Goal: Task Accomplishment & Management: Complete application form

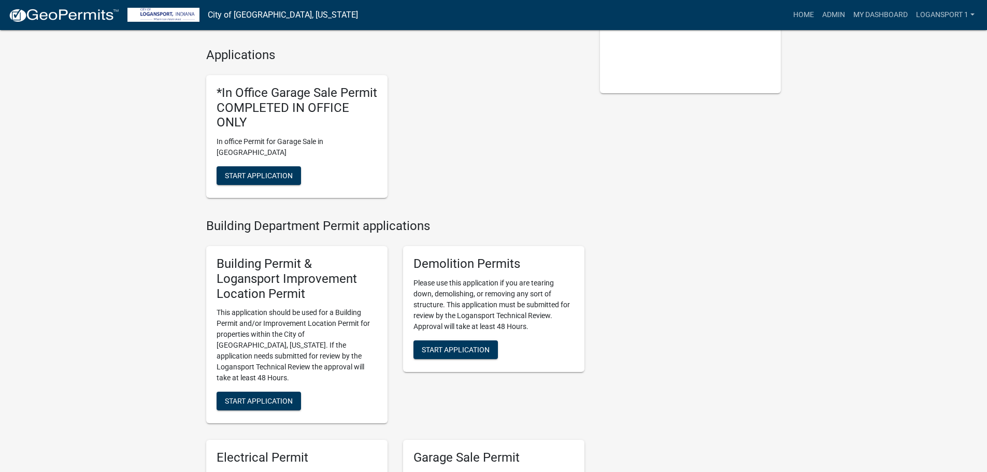
scroll to position [259, 0]
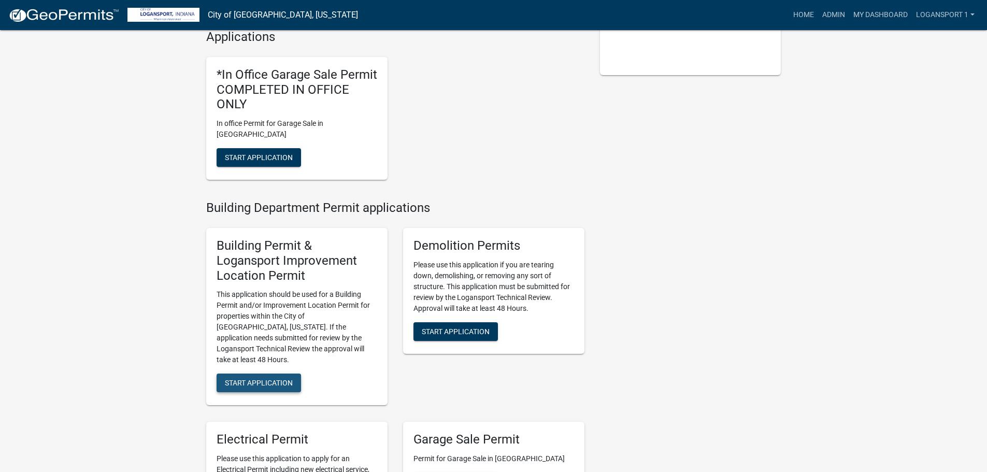
click at [270, 379] on span "Start Application" at bounding box center [259, 383] width 68 height 8
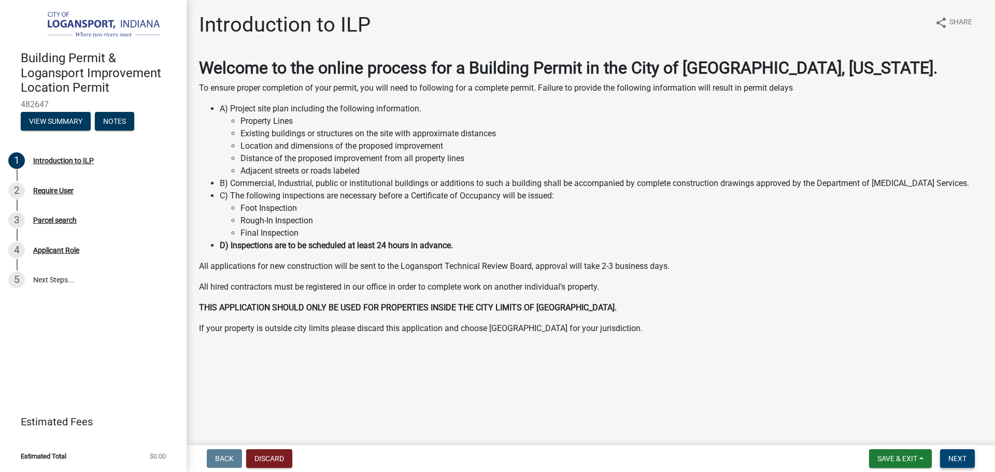
click at [942, 457] on button "Next" at bounding box center [957, 458] width 35 height 19
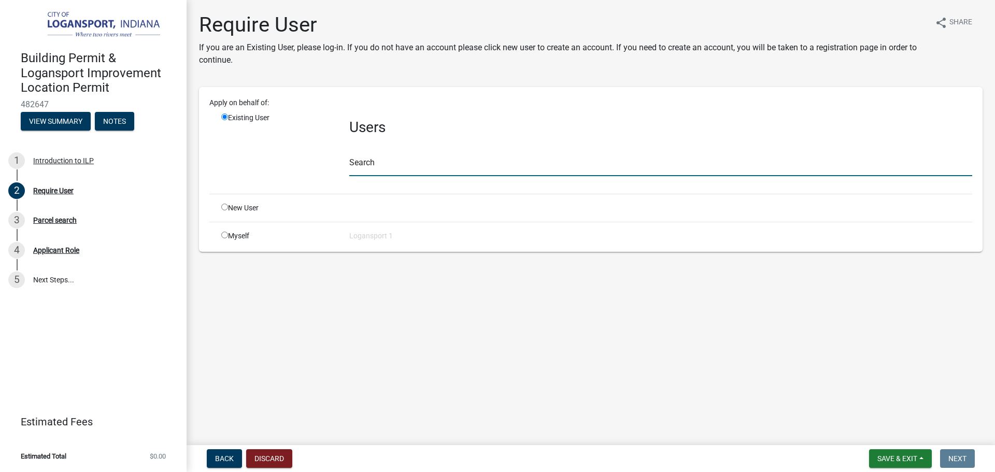
click at [429, 163] on input "text" at bounding box center [660, 165] width 623 height 21
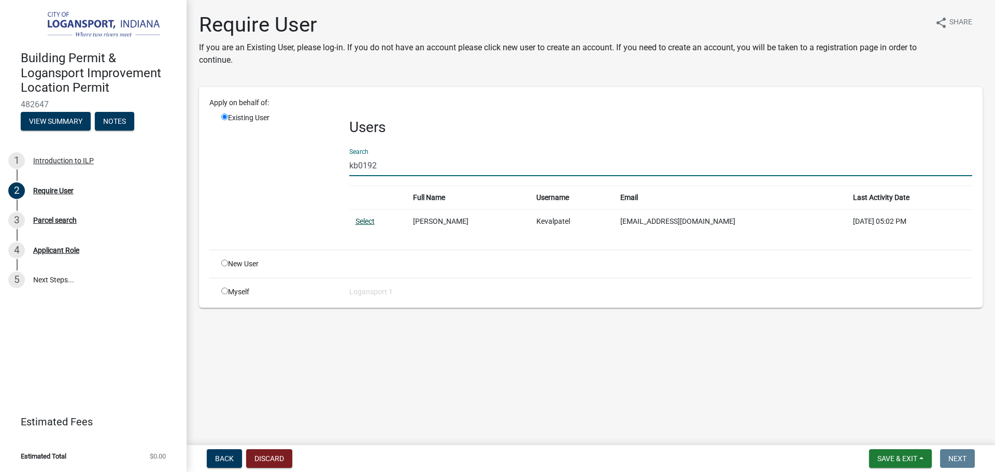
type input "kb0192"
click at [364, 221] on link "Select" at bounding box center [365, 221] width 19 height 8
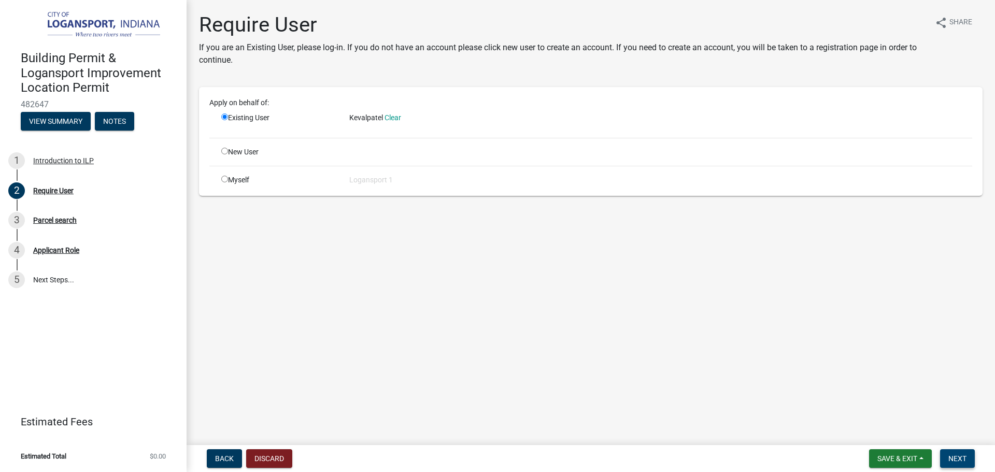
click at [952, 458] on span "Next" at bounding box center [957, 459] width 18 height 8
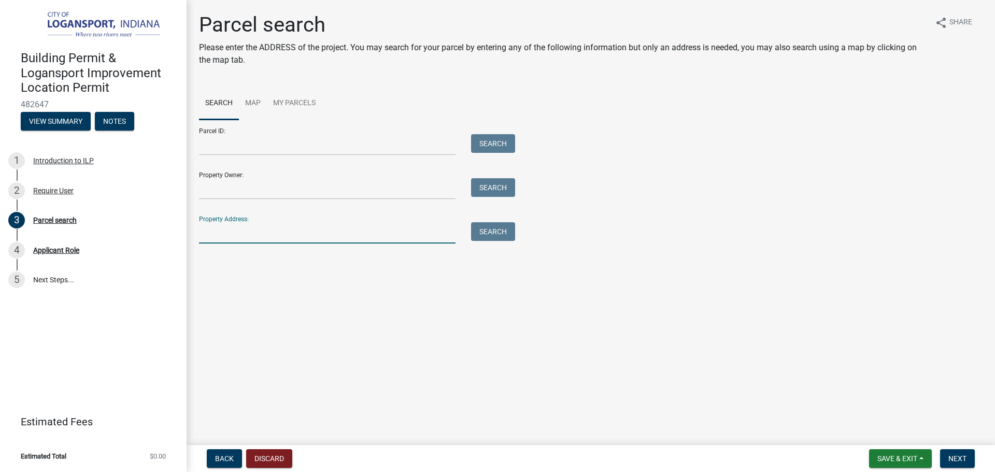
click at [355, 234] on input "Property Address:" at bounding box center [327, 232] width 257 height 21
type input "3931 [PERSON_NAME]"
click at [500, 237] on button "Search" at bounding box center [493, 231] width 44 height 19
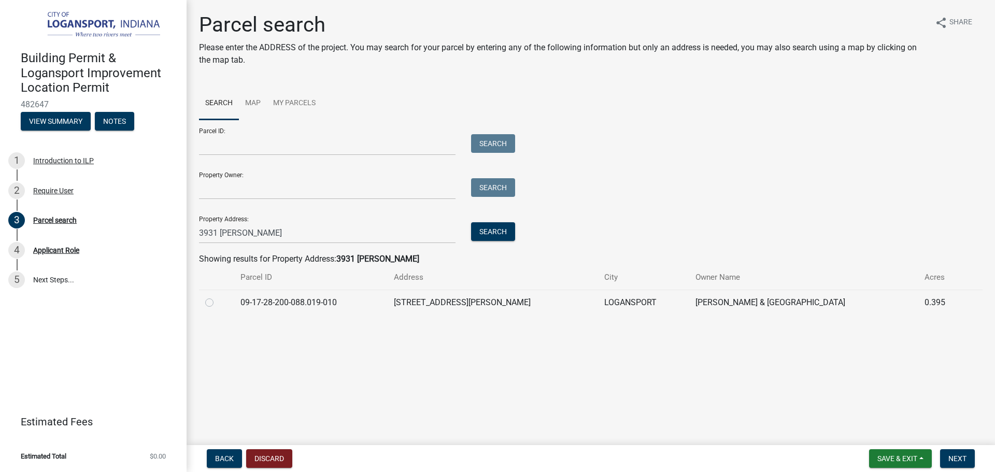
click at [218, 296] on label at bounding box center [218, 296] width 0 height 0
click at [218, 303] on input "radio" at bounding box center [221, 299] width 7 height 7
radio input "true"
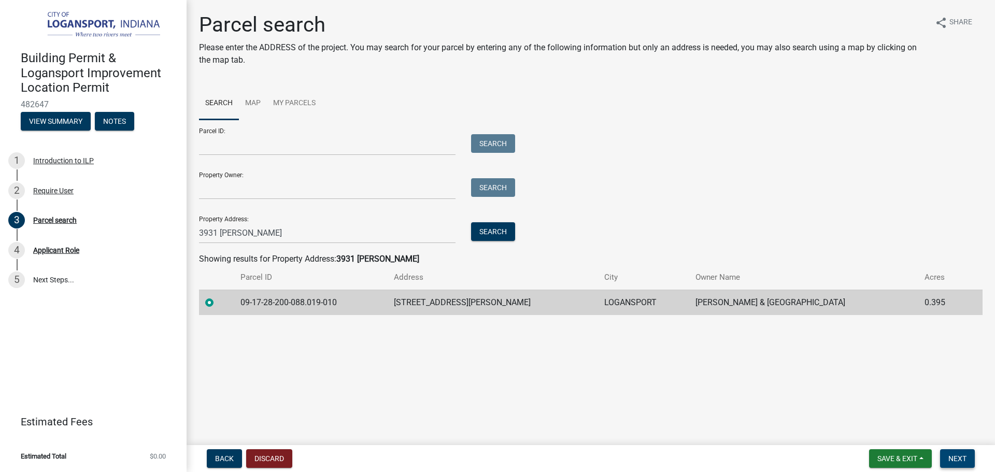
click at [965, 459] on span "Next" at bounding box center [957, 459] width 18 height 8
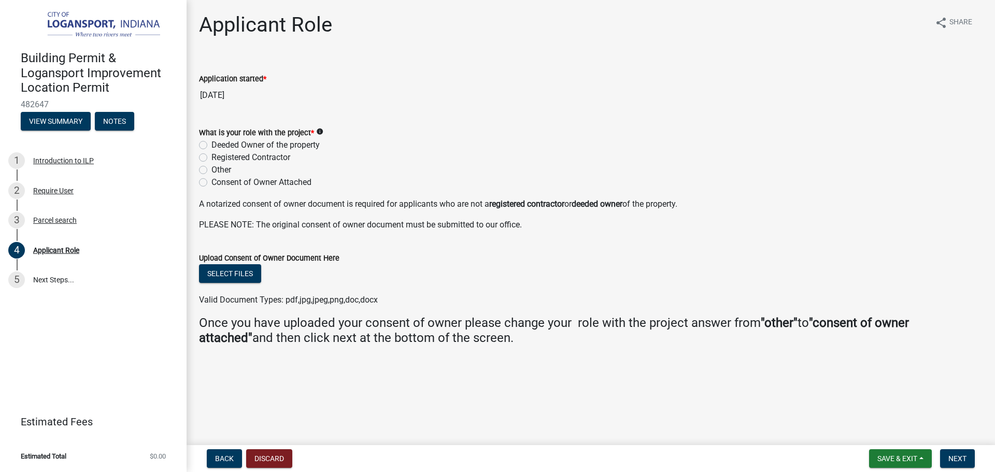
click at [211, 159] on label "Registered Contractor" at bounding box center [250, 157] width 79 height 12
click at [211, 158] on input "Registered Contractor" at bounding box center [214, 154] width 7 height 7
radio input "true"
click at [211, 146] on label "Deeded Owner of the property" at bounding box center [265, 145] width 108 height 12
click at [211, 146] on input "Deeded Owner of the property" at bounding box center [214, 142] width 7 height 7
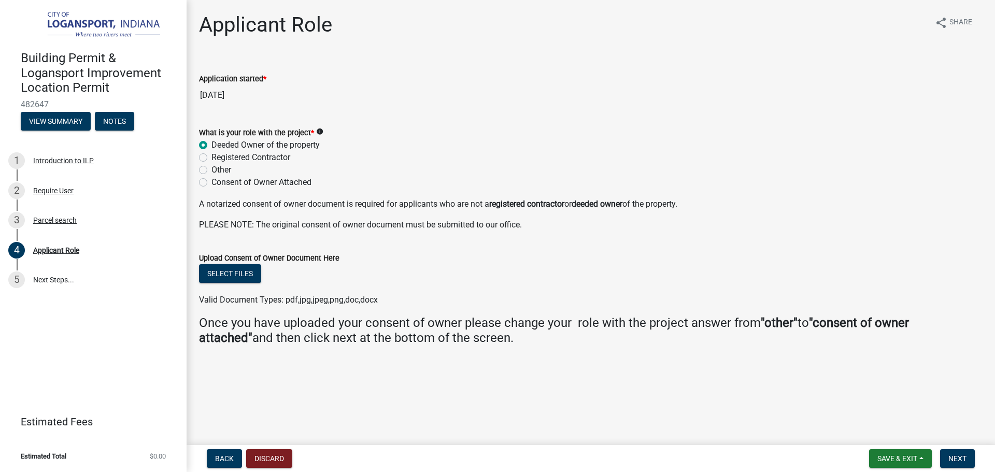
radio input "true"
click at [965, 456] on span "Next" at bounding box center [957, 459] width 18 height 8
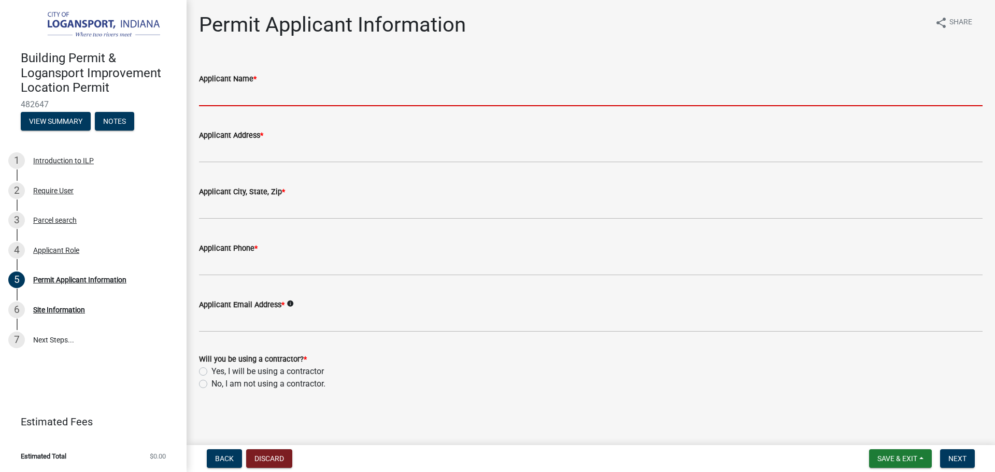
click at [259, 94] on input "Applicant Name *" at bounding box center [591, 95] width 784 height 21
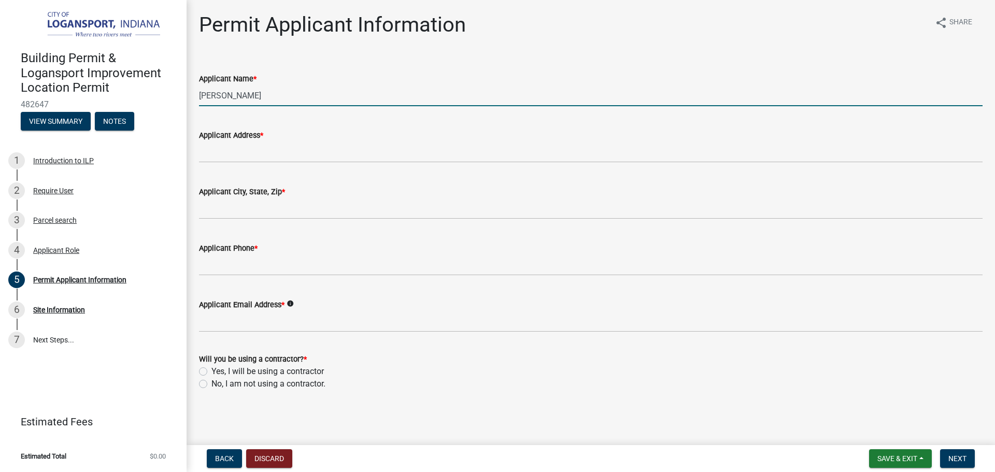
type input "[PERSON_NAME]"
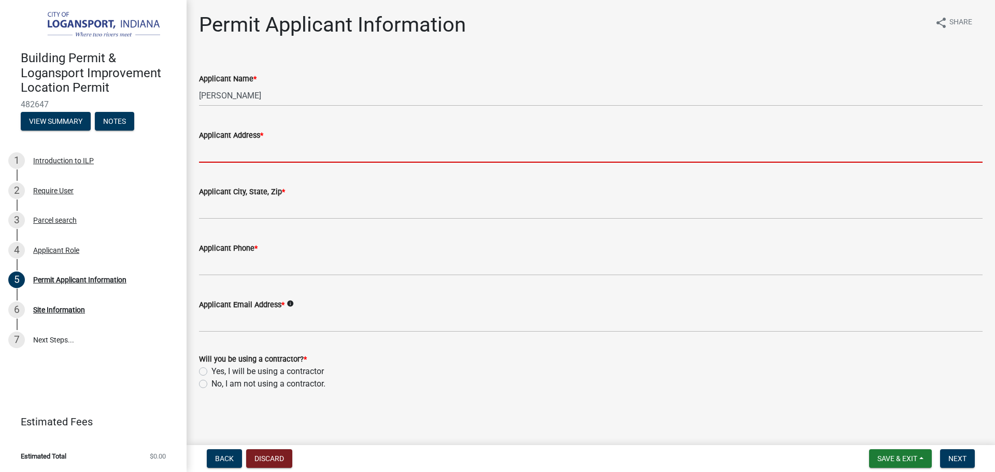
click at [282, 149] on input "Applicant Address *" at bounding box center [591, 151] width 784 height 21
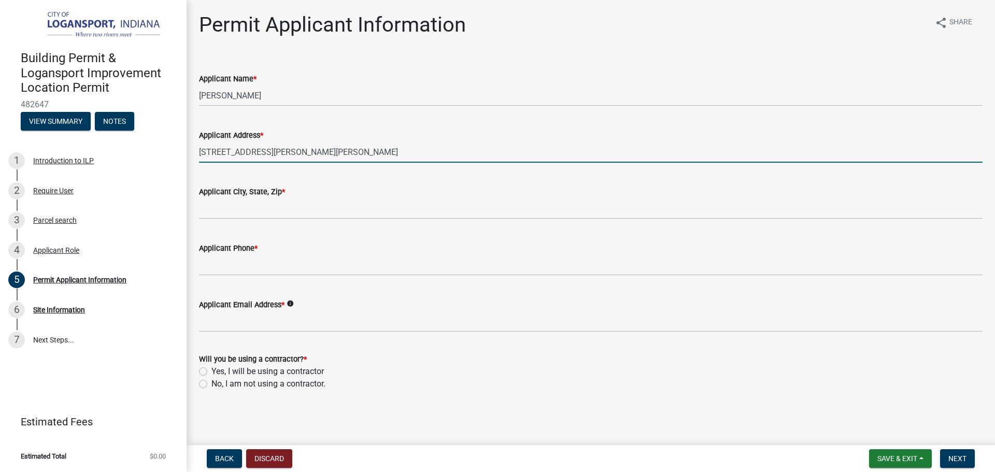
type input "[STREET_ADDRESS][PERSON_NAME][PERSON_NAME]"
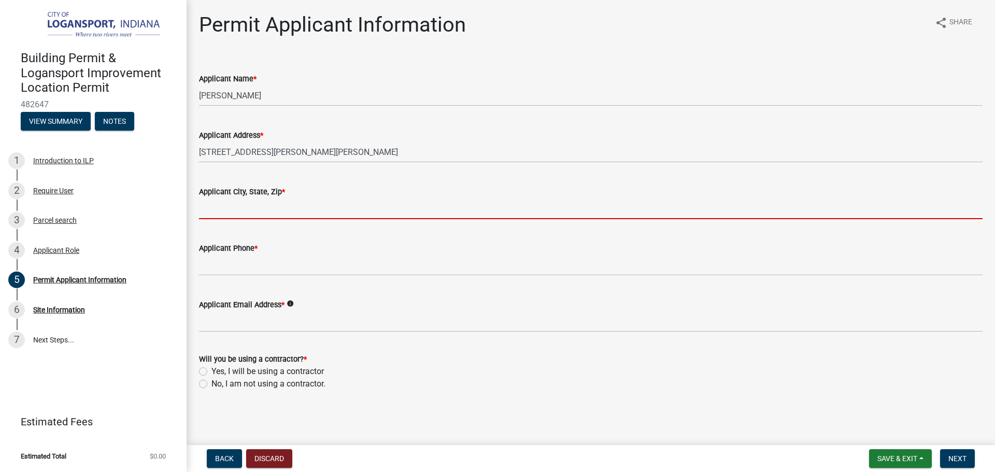
click at [287, 217] on input "Applicant City, State, Zip *" at bounding box center [591, 208] width 784 height 21
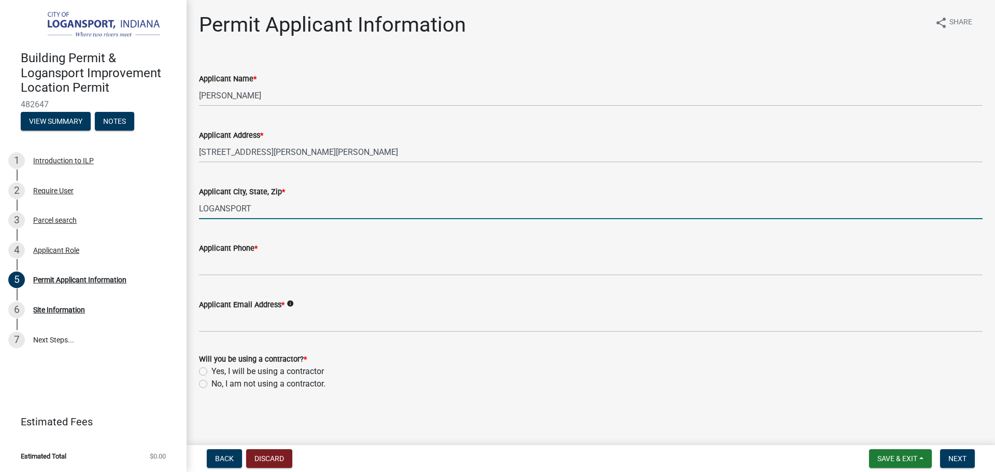
type input "LOGANSPORT"
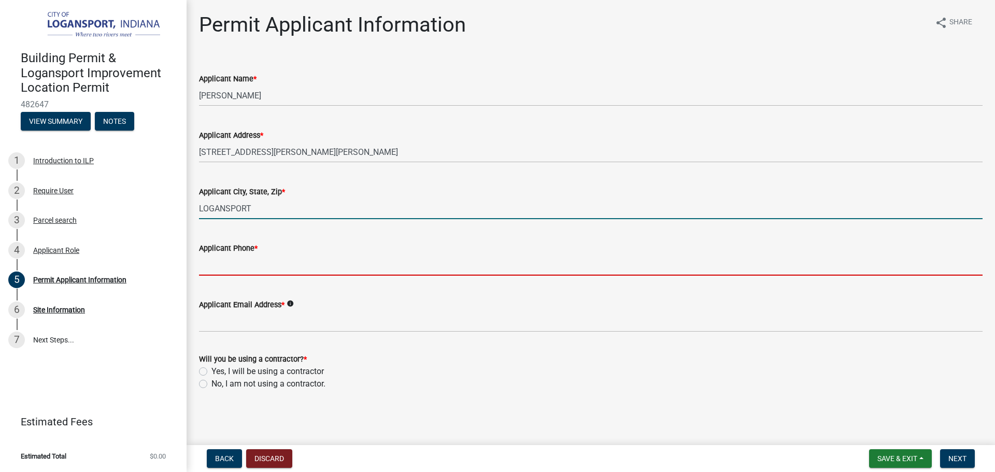
click at [211, 265] on input "Applicant Phone *" at bounding box center [591, 264] width 784 height 21
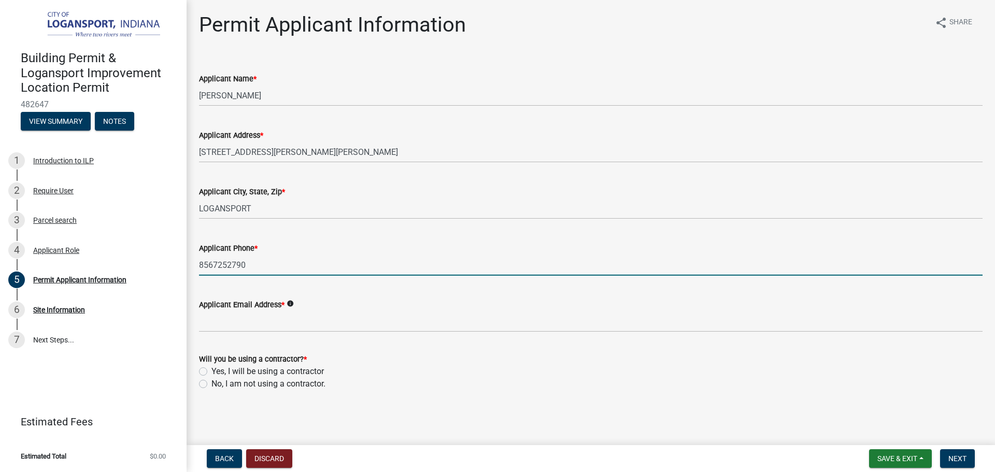
type input "8567252790"
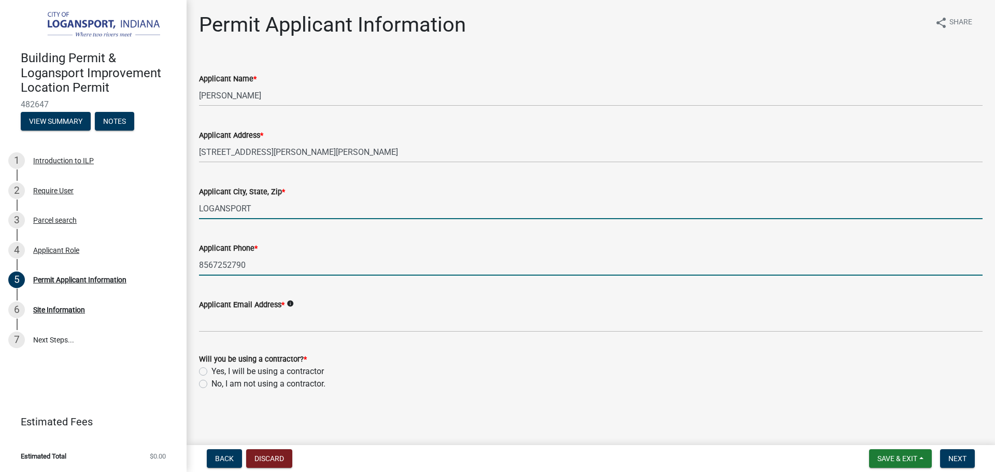
click at [267, 207] on input "LOGANSPORT" at bounding box center [591, 208] width 784 height 21
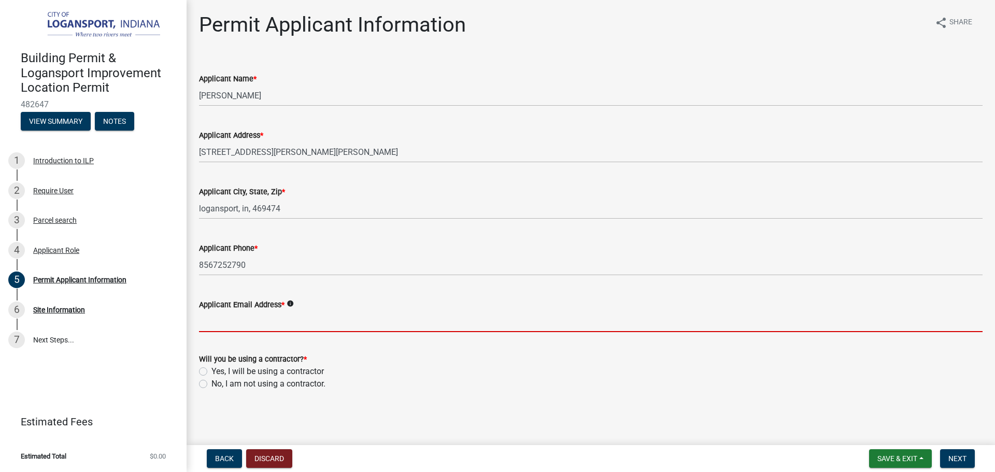
click at [335, 315] on input "Applicant Email Address *" at bounding box center [591, 321] width 784 height 21
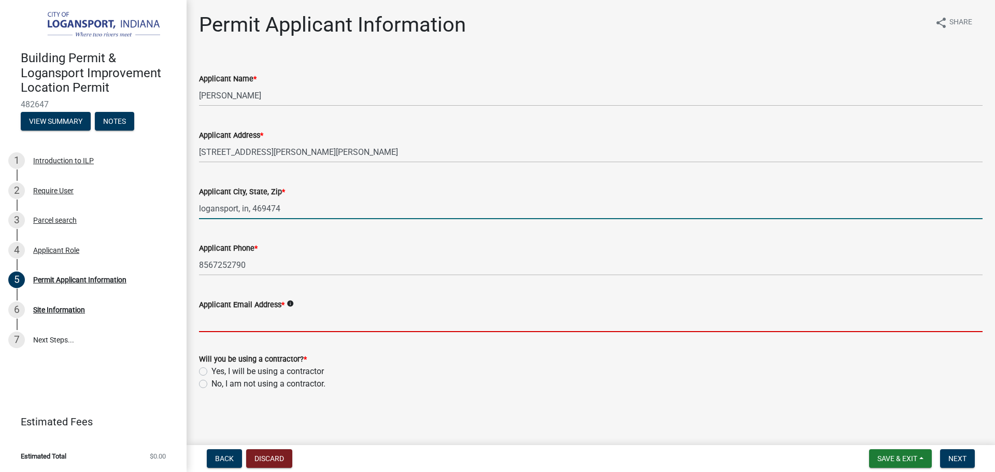
click at [292, 201] on input "logansport, in, 469474" at bounding box center [591, 208] width 784 height 21
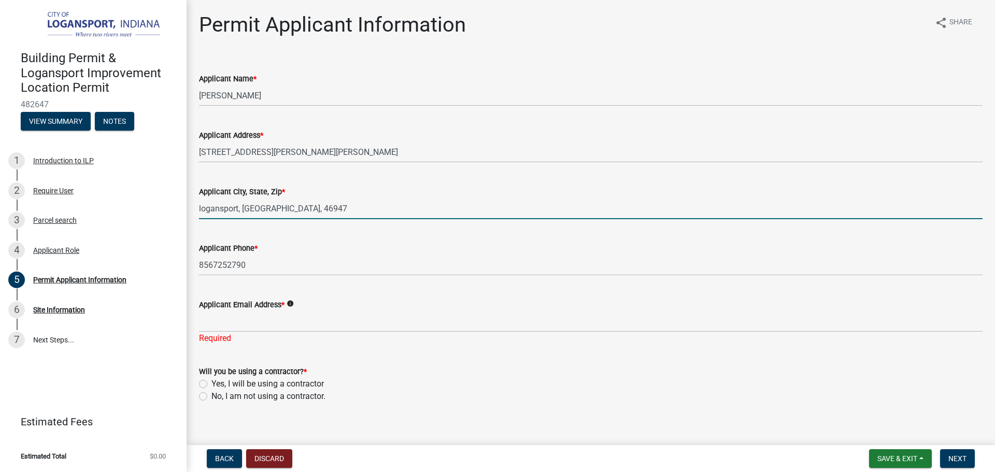
type input "logansport, [GEOGRAPHIC_DATA], 46947"
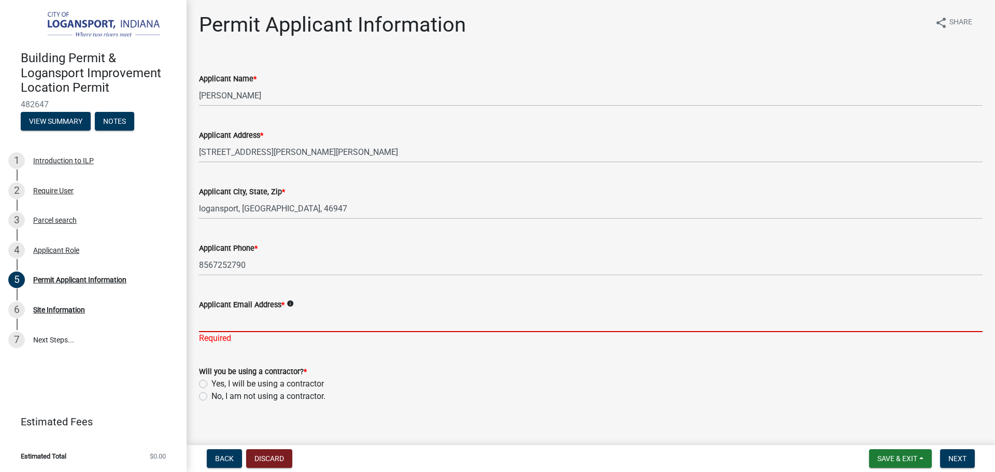
click at [333, 326] on input "Applicant Email Address *" at bounding box center [591, 321] width 784 height 21
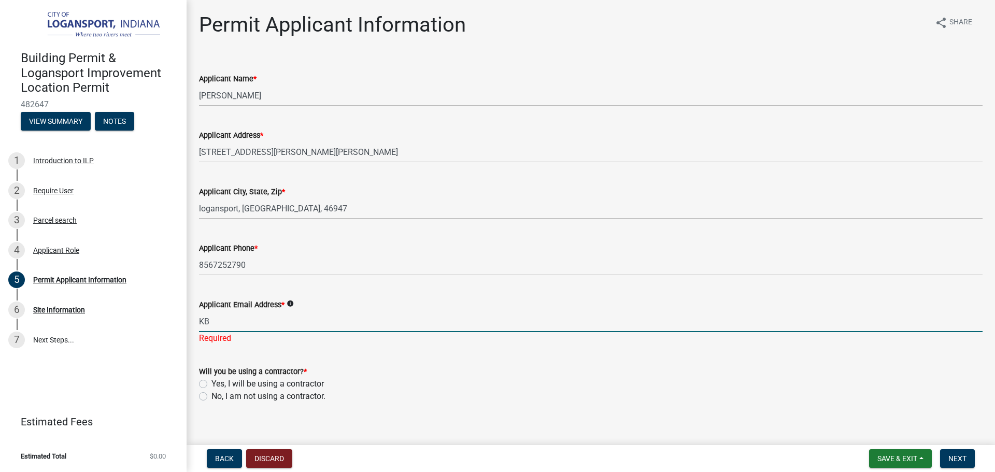
type input "K"
type input "[EMAIL_ADDRESS][DOMAIN_NAME]"
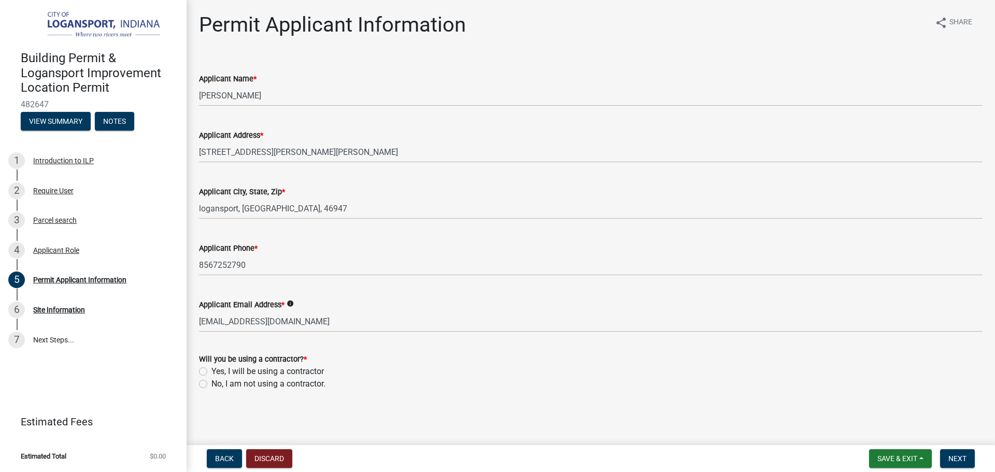
click at [200, 400] on div "Permit Applicant Information share Share Applicant Name * [PERSON_NAME] Applica…" at bounding box center [590, 210] width 799 height 396
click at [211, 383] on label "No, I am not using a contractor." at bounding box center [268, 384] width 114 height 12
click at [211, 383] on input "No, I am not using a contractor." at bounding box center [214, 381] width 7 height 7
radio input "true"
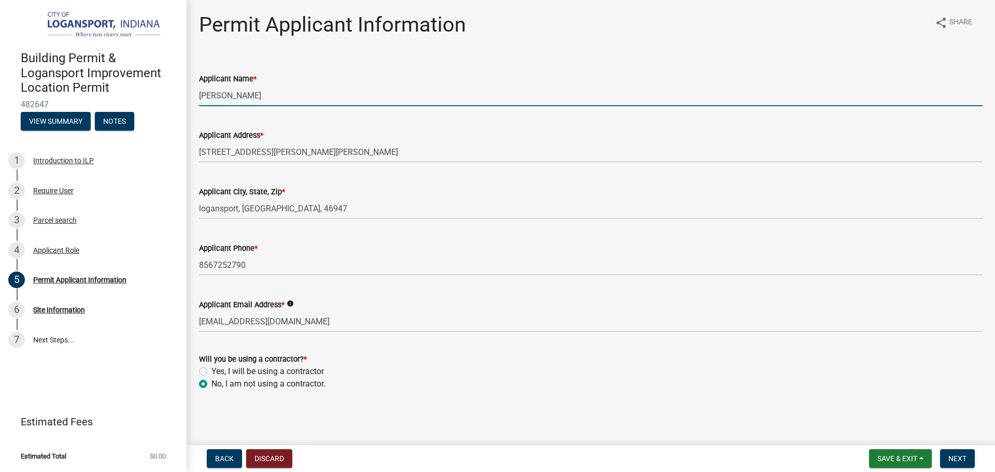
click at [202, 98] on input "[PERSON_NAME]" at bounding box center [591, 95] width 784 height 21
click at [224, 95] on input "[PERSON_NAME]" at bounding box center [591, 95] width 784 height 21
type input "[PERSON_NAME]"
click at [961, 455] on span "Next" at bounding box center [957, 459] width 18 height 8
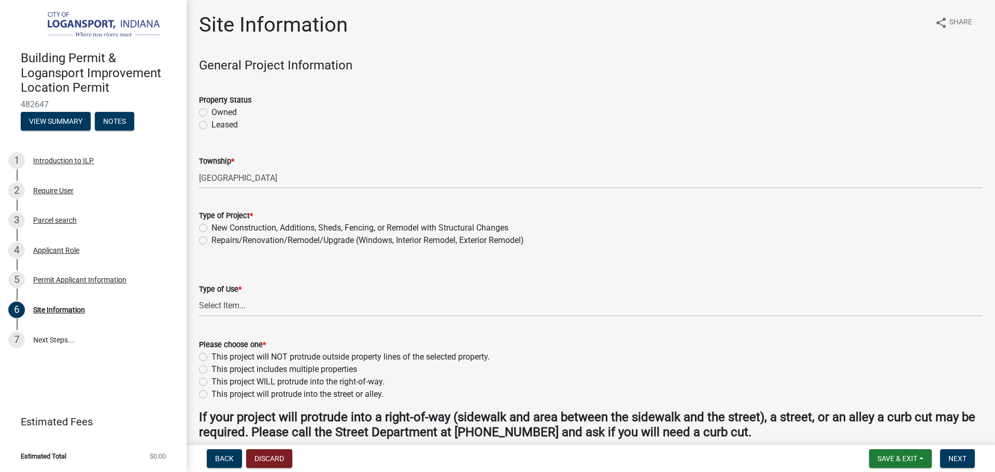
click at [211, 110] on label "Owned" at bounding box center [223, 112] width 25 height 12
click at [211, 110] on input "Owned" at bounding box center [214, 109] width 7 height 7
radio input "true"
click at [211, 226] on label "New Construction, Additions, Sheds, Fencing, or Remodel with Structural Changes" at bounding box center [359, 228] width 297 height 12
click at [211, 226] on input "New Construction, Additions, Sheds, Fencing, or Remodel with Structural Changes" at bounding box center [214, 225] width 7 height 7
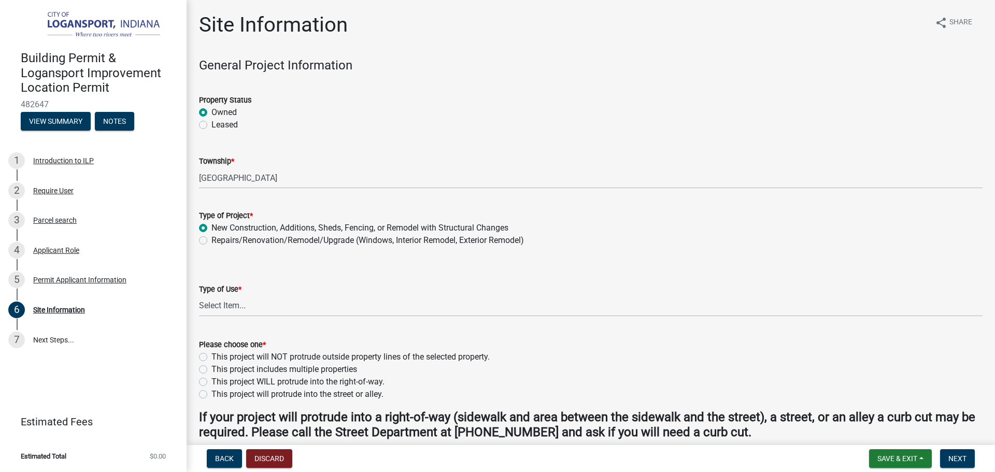
radio input "true"
click at [221, 300] on select "Select Item... Residential Commercial/Industrial Agricultural Public/Semi Public" at bounding box center [591, 305] width 784 height 21
click at [199, 295] on select "Select Item... Residential Commercial/Industrial Agricultural Public/Semi Public" at bounding box center [591, 305] width 784 height 21
select select "62802869-e470-474a-8a4c-8dbe1ccdd5ac"
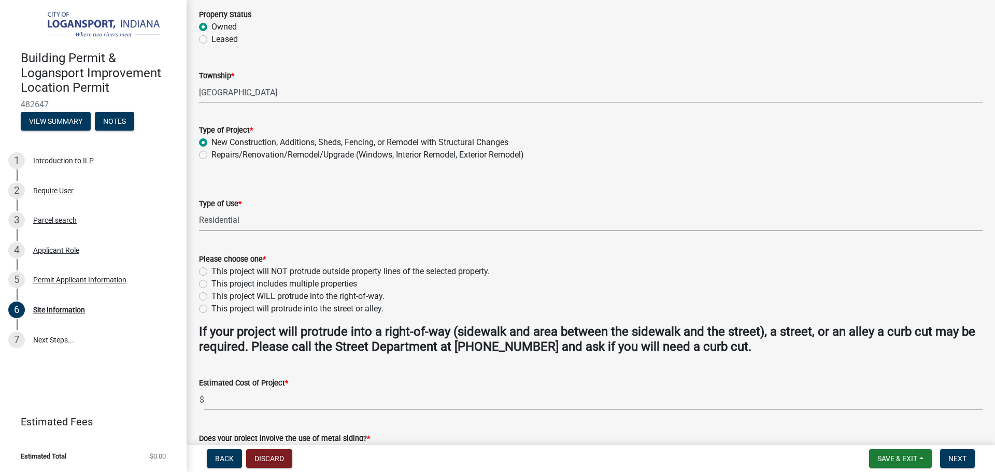
scroll to position [104, 0]
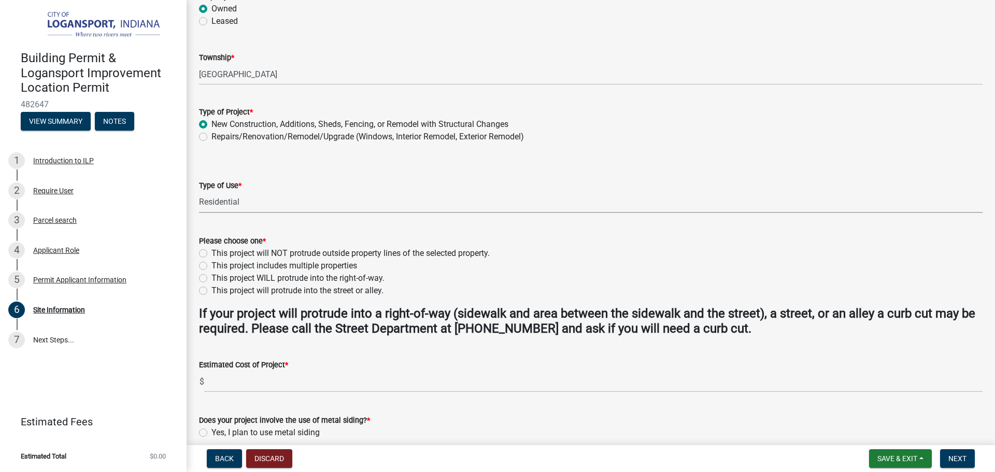
click at [211, 257] on label "This project will NOT protrude outside property lines of the selected property." at bounding box center [350, 253] width 278 height 12
click at [211, 254] on input "This project will NOT protrude outside property lines of the selected property." at bounding box center [214, 250] width 7 height 7
radio input "true"
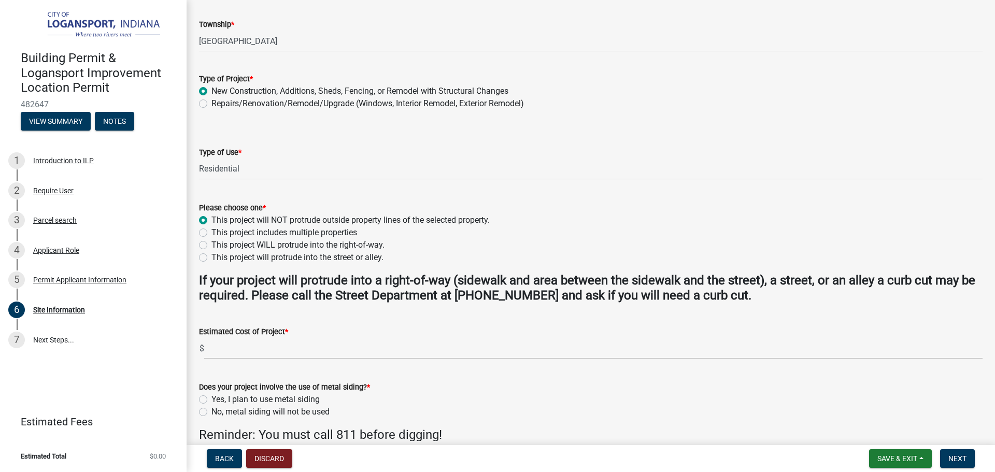
scroll to position [155, 0]
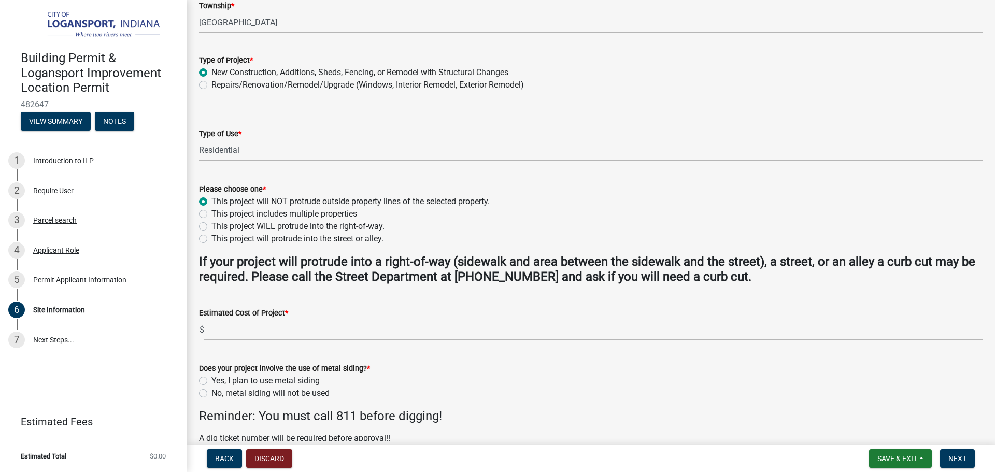
click at [211, 390] on label "No, metal siding will not be used" at bounding box center [270, 393] width 118 height 12
click at [211, 390] on input "No, metal siding will not be used" at bounding box center [214, 390] width 7 height 7
radio input "true"
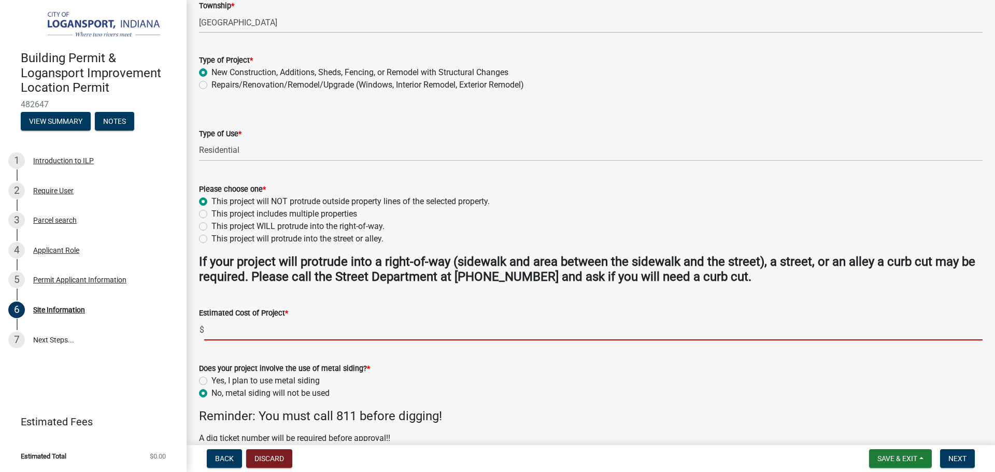
click at [307, 334] on input "text" at bounding box center [593, 329] width 778 height 21
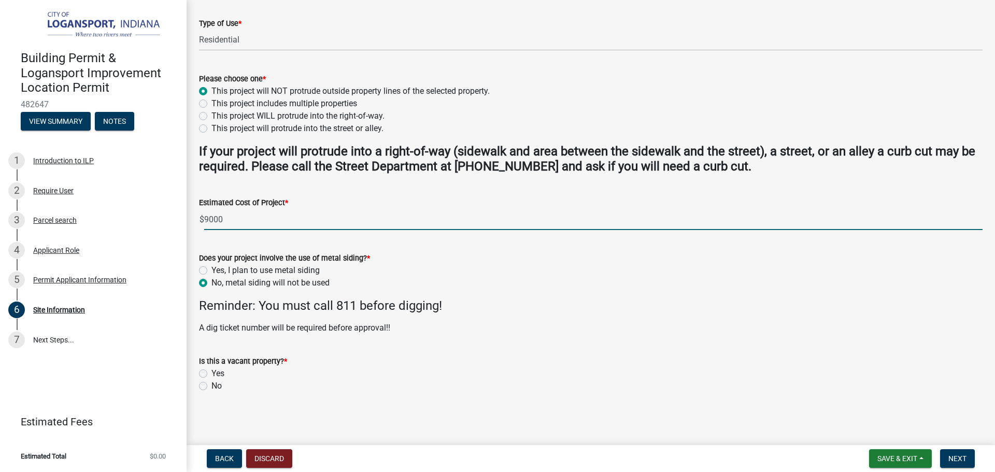
scroll to position [267, 0]
type input "9000"
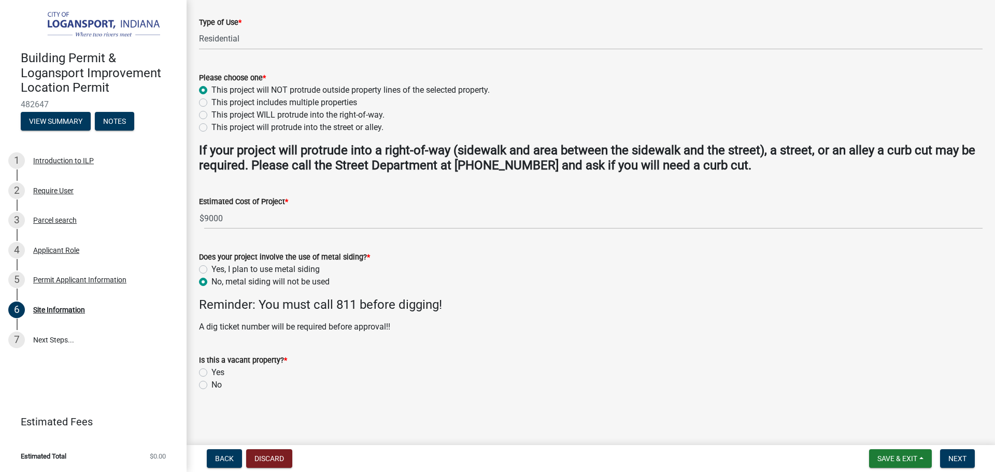
click at [211, 381] on label "No" at bounding box center [216, 385] width 10 height 12
click at [211, 381] on input "No" at bounding box center [214, 382] width 7 height 7
radio input "true"
click at [965, 463] on button "Next" at bounding box center [957, 458] width 35 height 19
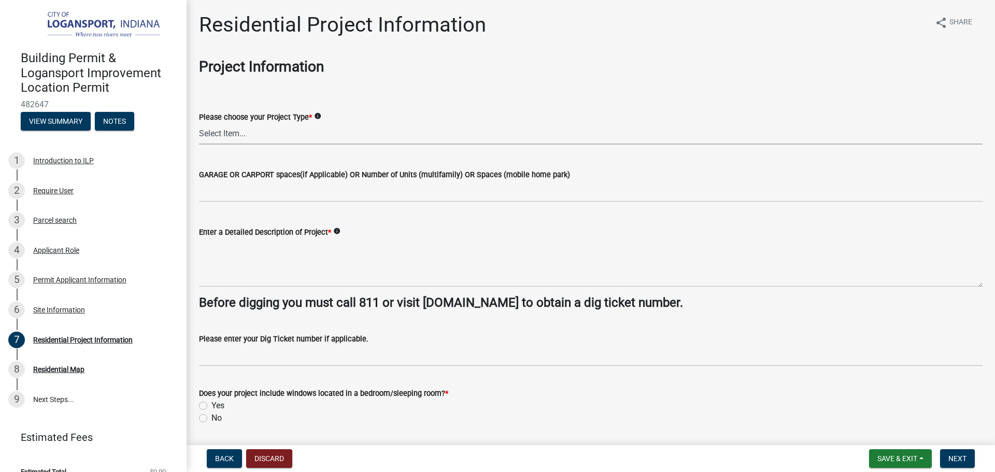
click at [267, 133] on select "Select Item... Single Family Pole Barn Home Multi Family Addition to Dwelling(a…" at bounding box center [591, 133] width 784 height 21
click at [199, 123] on select "Select Item... Single Family Pole Barn Home Multi Family Addition to Dwelling(a…" at bounding box center [591, 133] width 784 height 21
select select "b8a7655a-e911-4aac-a321-69e5bfba2fef"
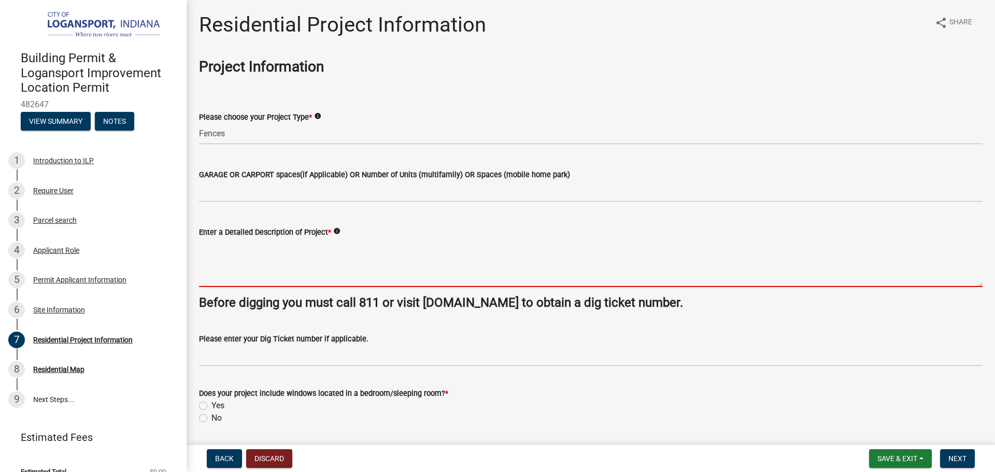
click at [267, 266] on textarea "Enter a Detailed Description of Project *" at bounding box center [591, 262] width 784 height 49
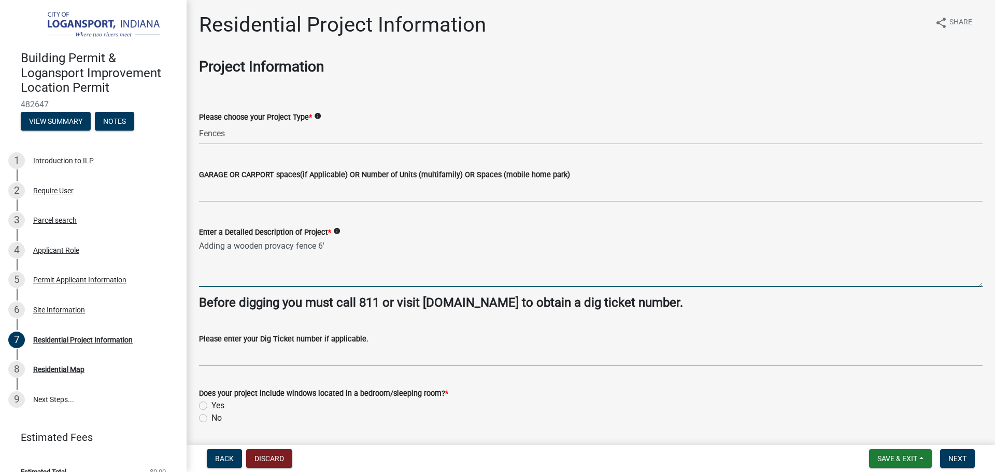
click at [276, 243] on textarea "Adding a wooden provacy fence 6'" at bounding box center [591, 262] width 784 height 49
type textarea "Adding a wooden privacy fence 6'"
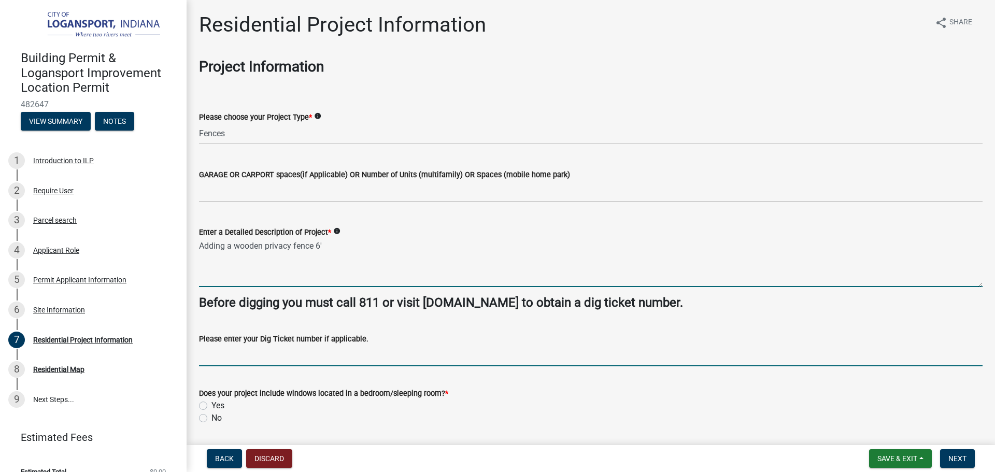
click at [268, 357] on input "Please enter your Dig Ticket number if applicable." at bounding box center [591, 355] width 784 height 21
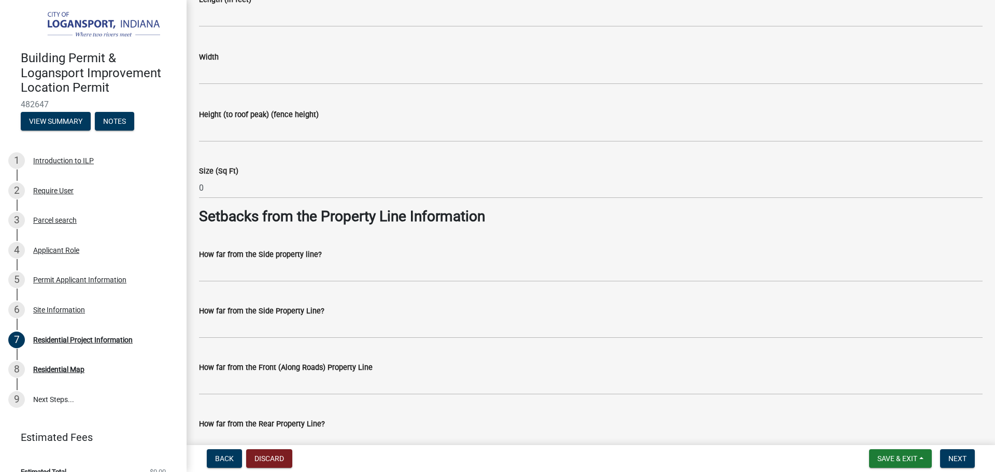
scroll to position [777, 0]
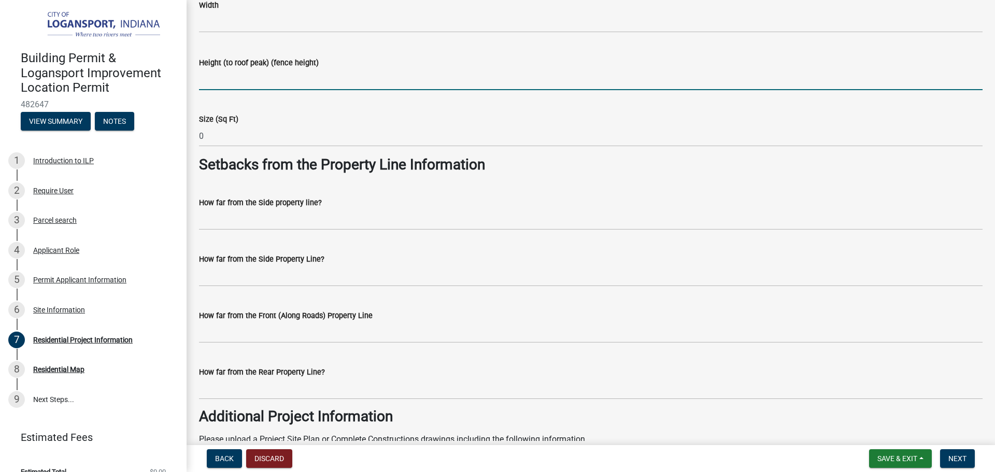
click at [259, 80] on input "Height (to roof peak) (fence height)" at bounding box center [591, 79] width 784 height 21
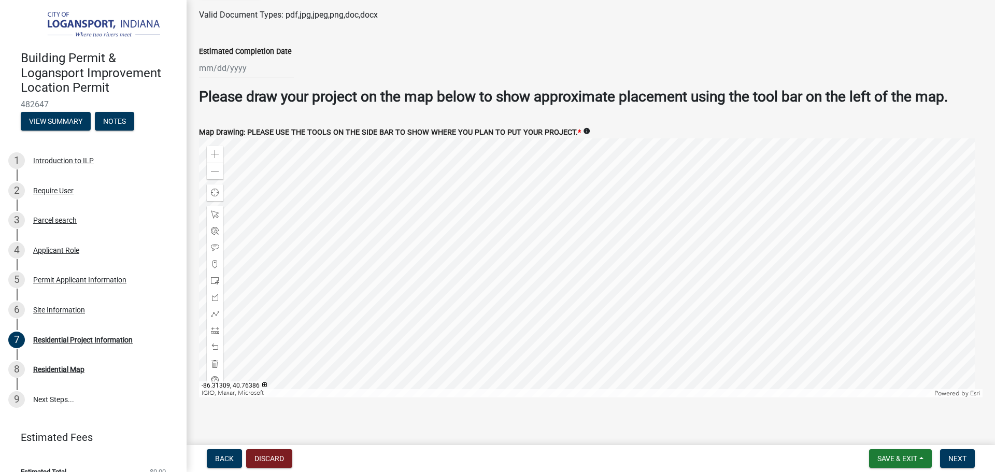
scroll to position [1993, 0]
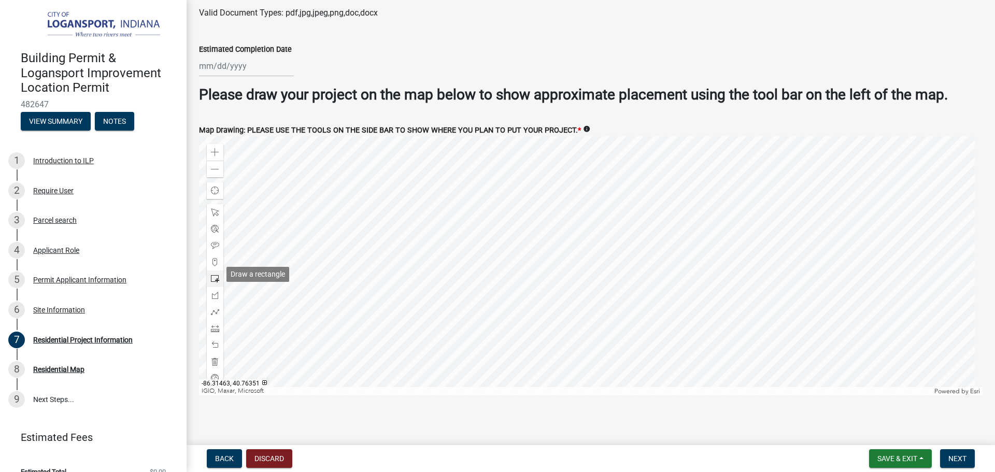
type input "6"
click at [216, 275] on span at bounding box center [215, 279] width 8 height 8
click at [611, 252] on div at bounding box center [591, 265] width 784 height 259
click at [219, 341] on span at bounding box center [215, 345] width 8 height 8
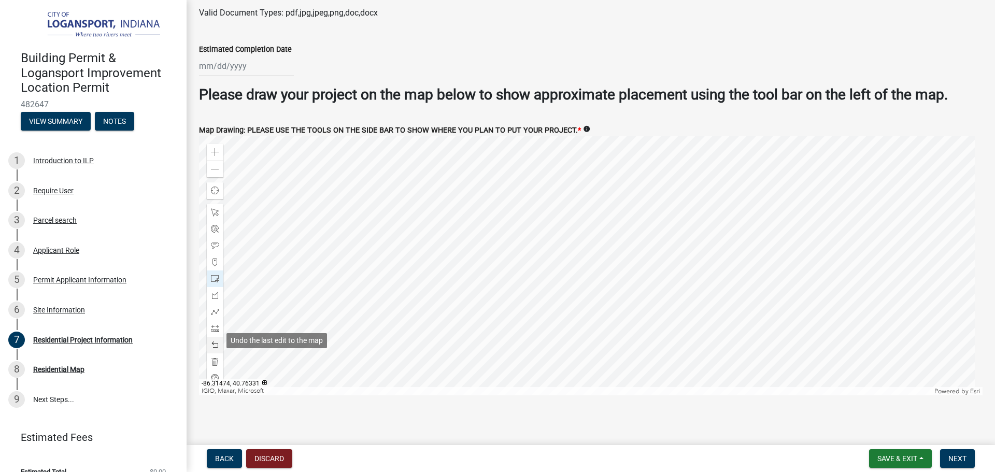
click at [219, 341] on span at bounding box center [215, 345] width 8 height 8
click at [218, 324] on span at bounding box center [215, 328] width 8 height 8
click at [217, 310] on span at bounding box center [215, 312] width 8 height 8
click at [611, 252] on div at bounding box center [591, 265] width 784 height 259
click at [619, 250] on div at bounding box center [591, 265] width 784 height 259
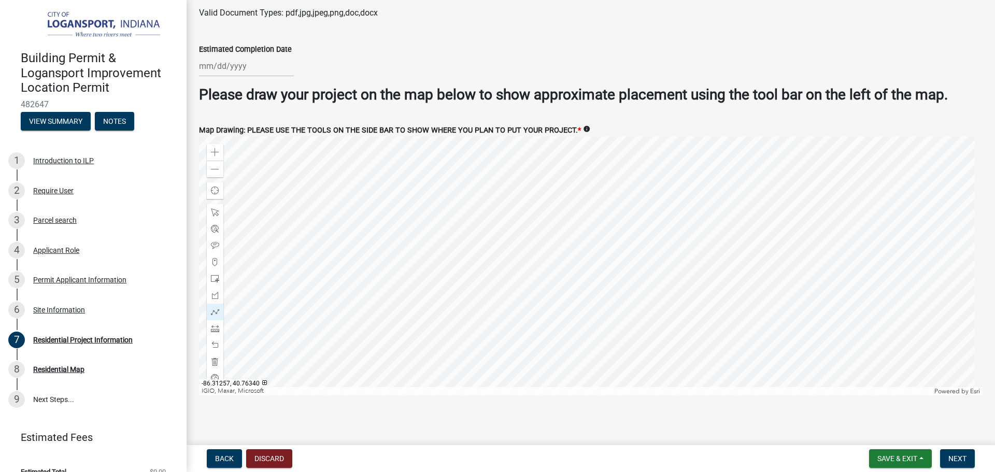
click at [621, 323] on div at bounding box center [591, 265] width 784 height 259
click at [554, 325] on div at bounding box center [591, 265] width 784 height 259
click at [555, 254] on div at bounding box center [591, 265] width 784 height 259
click at [566, 251] on div at bounding box center [591, 265] width 784 height 259
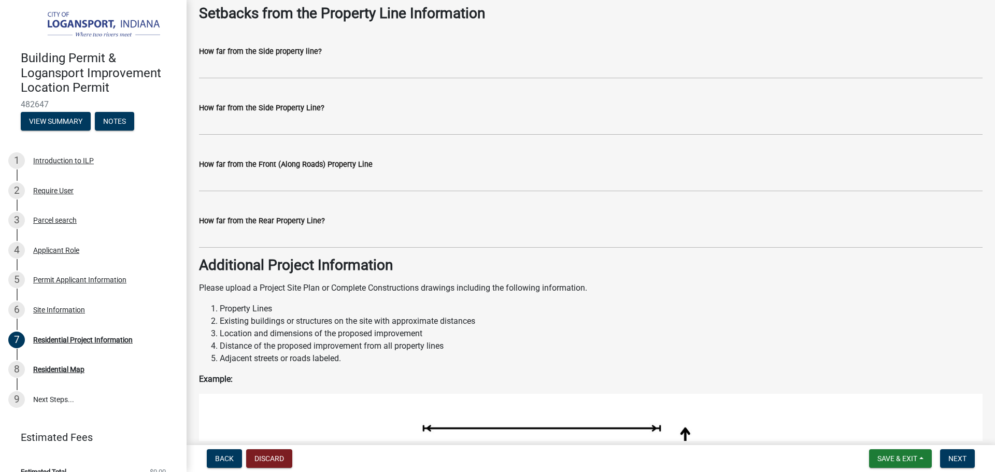
scroll to position [904, 0]
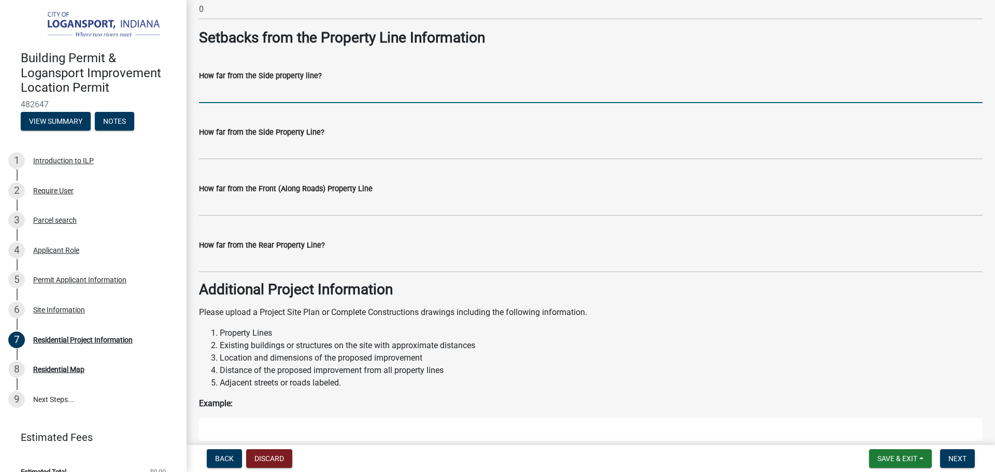
click at [221, 88] on input "How far from the Side property line?" at bounding box center [591, 92] width 784 height 21
type input "6""
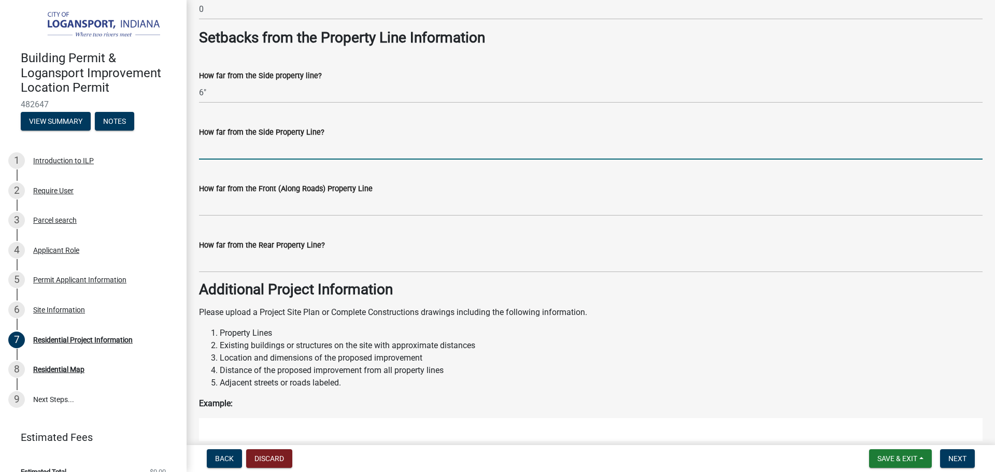
click at [227, 149] on input "How far from the Side Property Line?" at bounding box center [591, 148] width 784 height 21
type input "6""
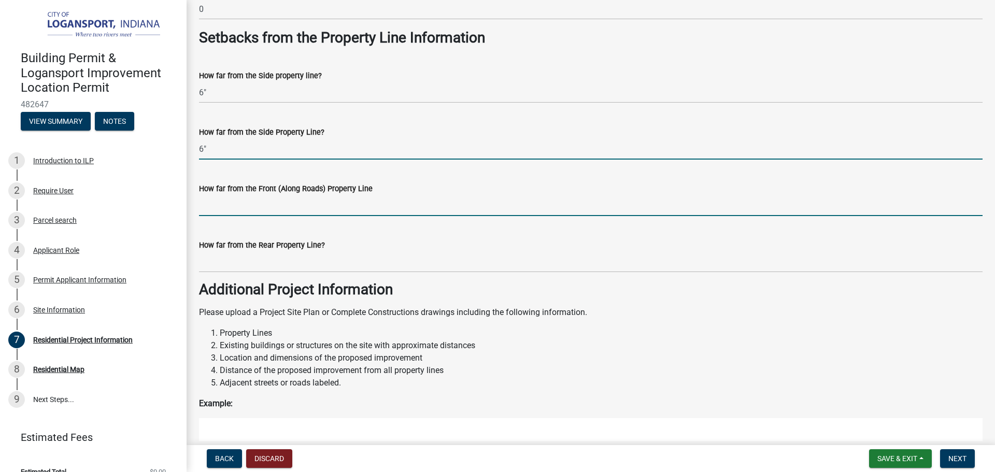
click at [304, 202] on input "How far from the Front (Along Roads) Property Line" at bounding box center [591, 205] width 784 height 21
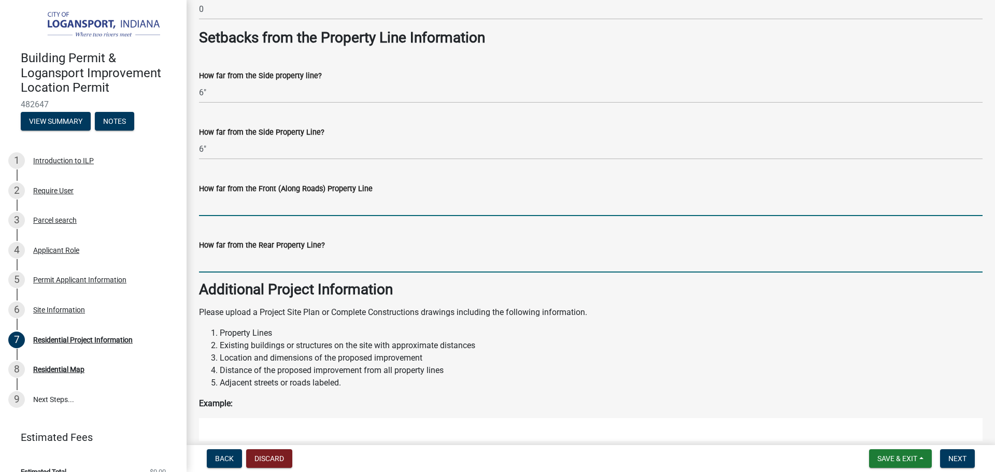
click at [232, 257] on input "How far from the Rear Property Line?" at bounding box center [591, 261] width 784 height 21
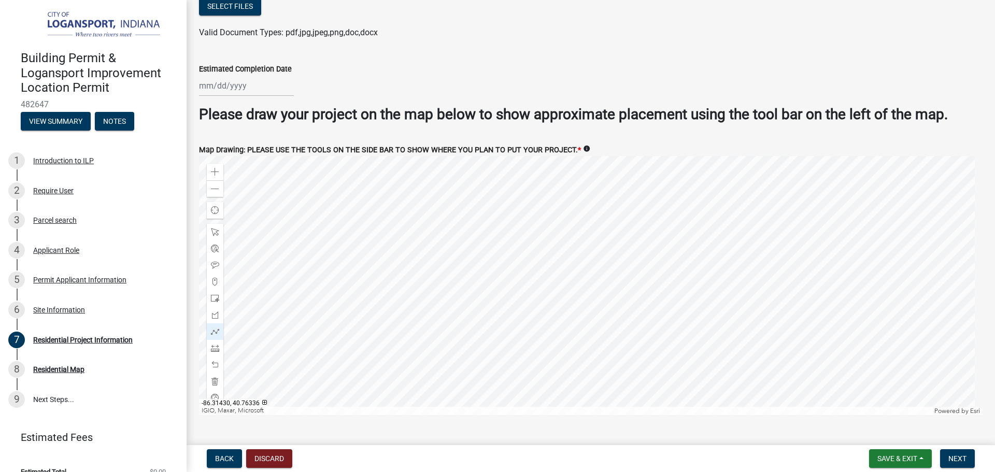
scroll to position [1993, 0]
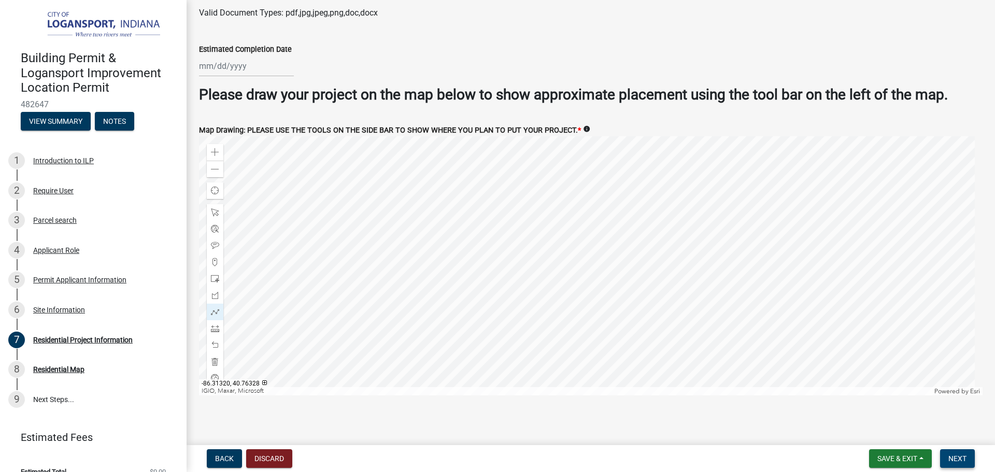
type input "6""
click at [971, 460] on button "Next" at bounding box center [957, 458] width 35 height 19
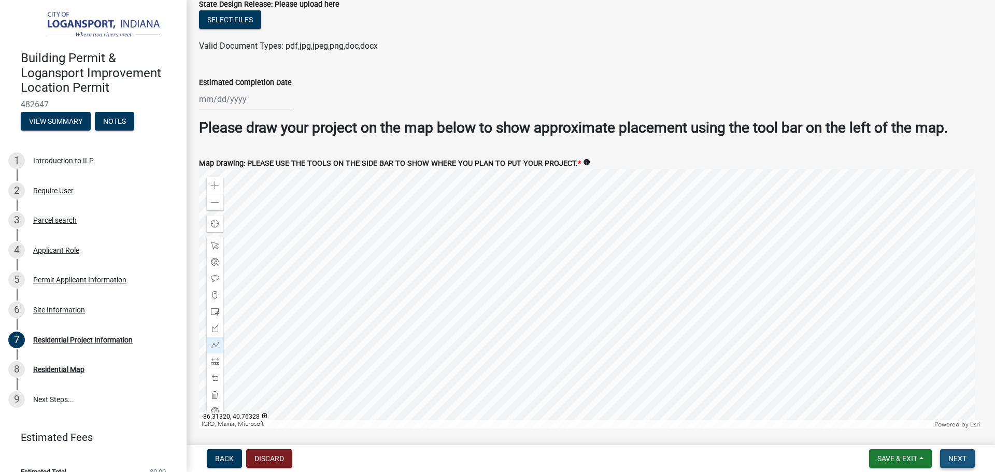
scroll to position [2026, 0]
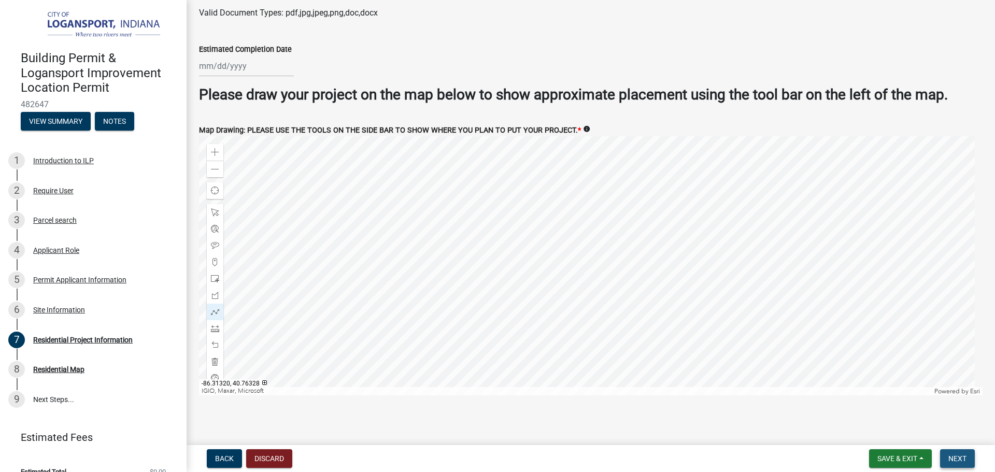
click at [950, 456] on span "Next" at bounding box center [957, 459] width 18 height 8
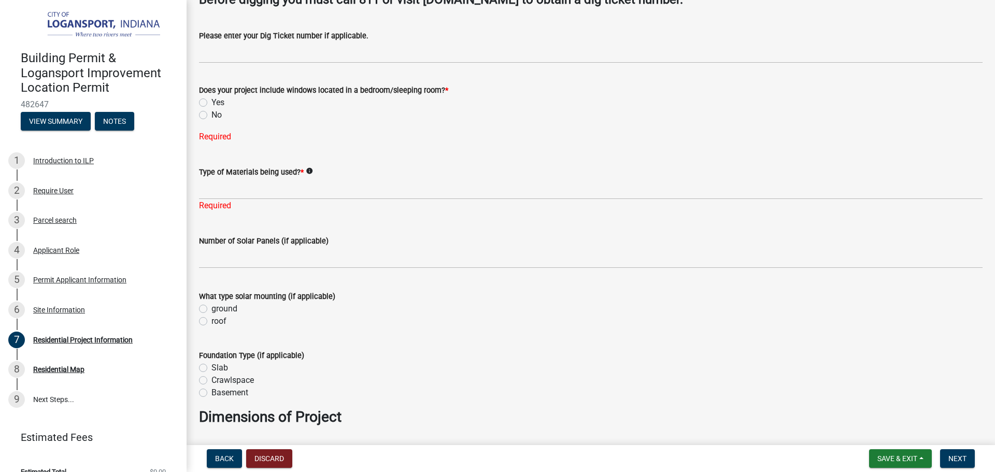
scroll to position [278, 0]
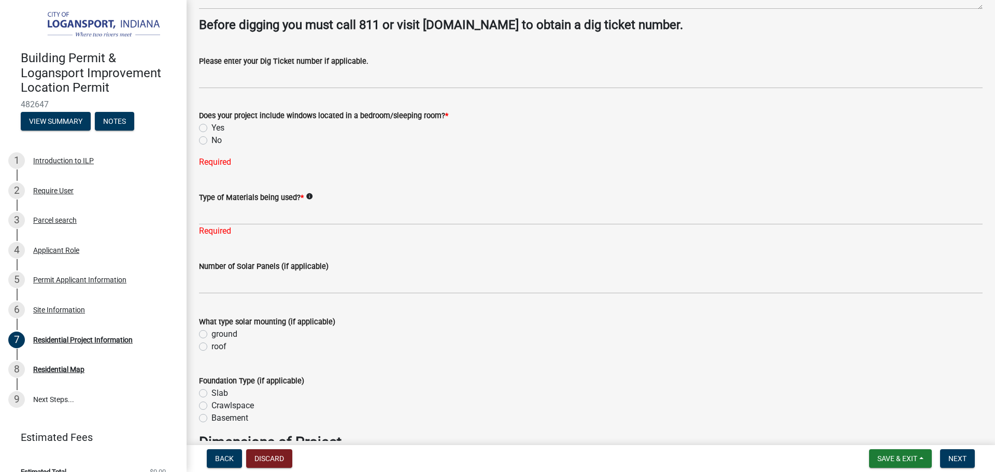
click at [211, 136] on label "No" at bounding box center [216, 140] width 10 height 12
click at [211, 136] on input "No" at bounding box center [214, 137] width 7 height 7
radio input "true"
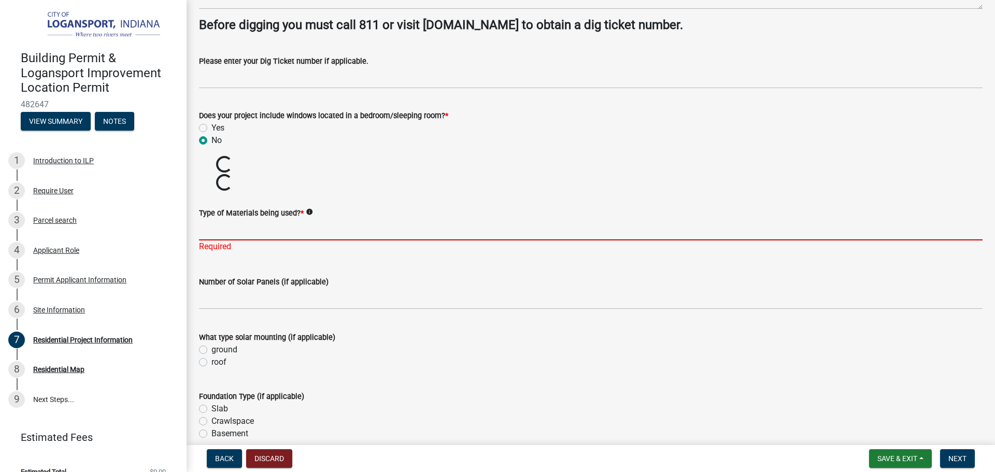
click at [226, 236] on input "Type of Materials being used? *" at bounding box center [591, 229] width 784 height 21
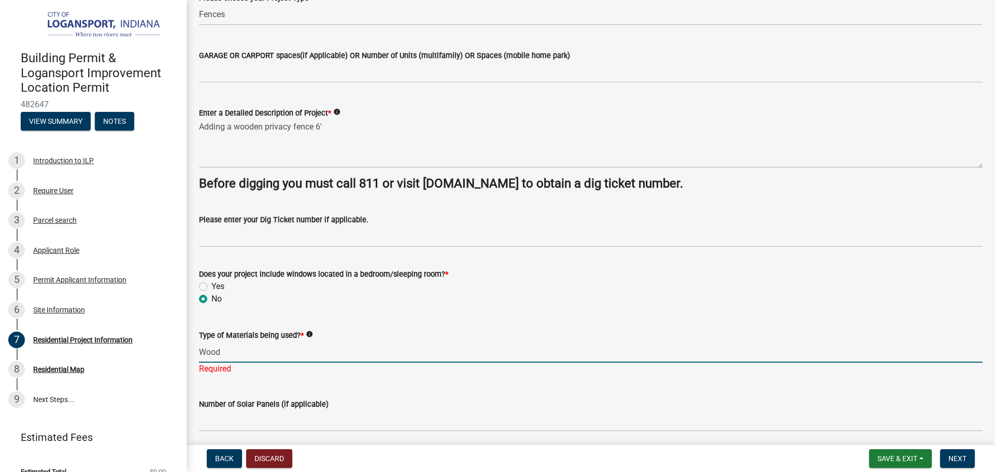
scroll to position [70, 0]
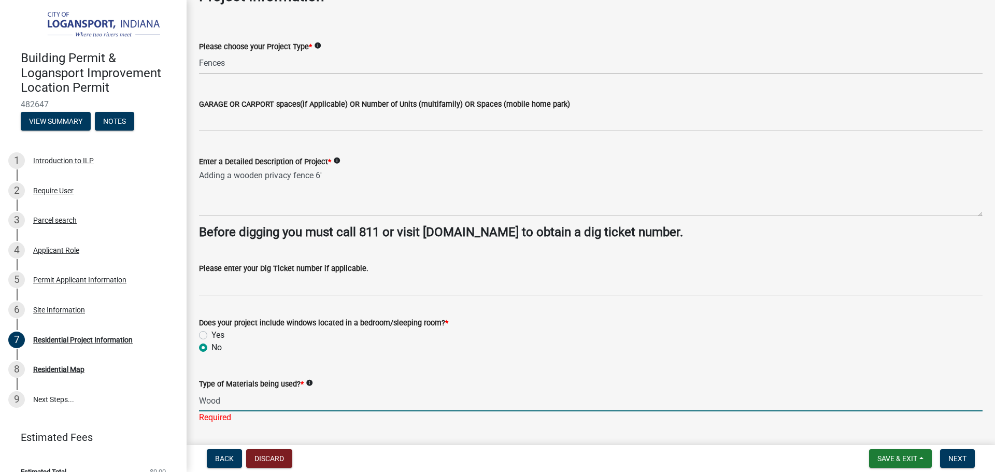
type input "Wood"
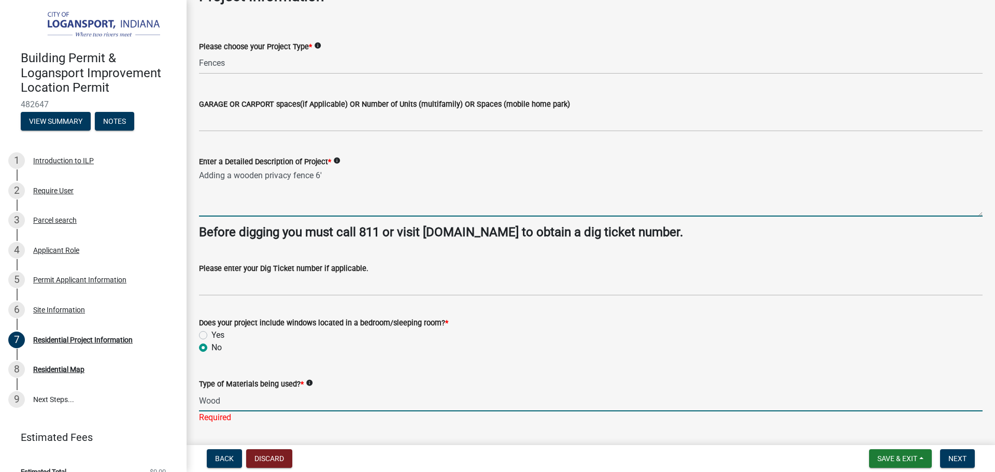
click at [375, 180] on textarea "Adding a wooden privacy fence 6'" at bounding box center [591, 192] width 784 height 49
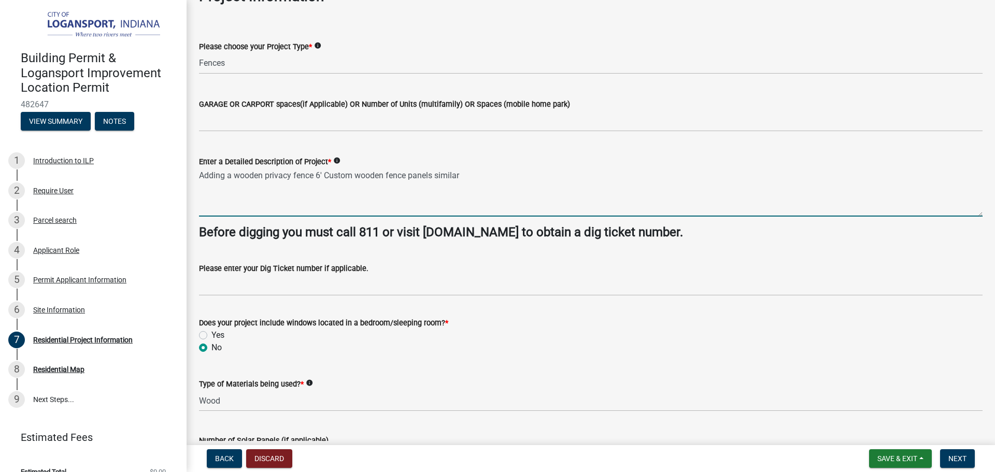
click at [478, 183] on textarea "Adding a wooden privacy fence 6' Custom wooden fence panels similar" at bounding box center [591, 192] width 784 height 49
click at [531, 183] on textarea "Adding a wooden privacy fence 6' Custom wooden fence panels similar to traditio…" at bounding box center [591, 192] width 784 height 49
click at [648, 187] on textarea "Adding a wooden privacy fence 6' Custom wooden fence panels similar to traditio…" at bounding box center [591, 192] width 784 height 49
type textarea "Adding a wooden privacy fence 6' Custom wooden fence panels similar to traditio…"
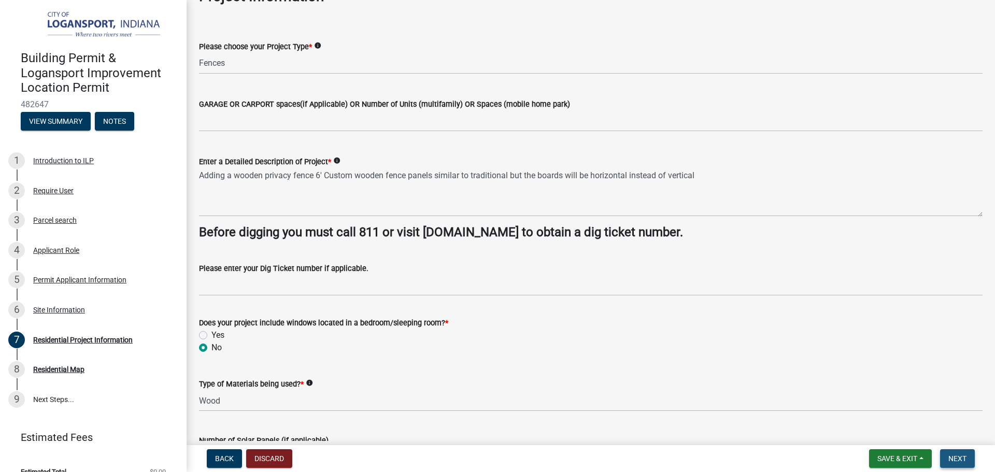
click at [966, 457] on span "Next" at bounding box center [957, 459] width 18 height 8
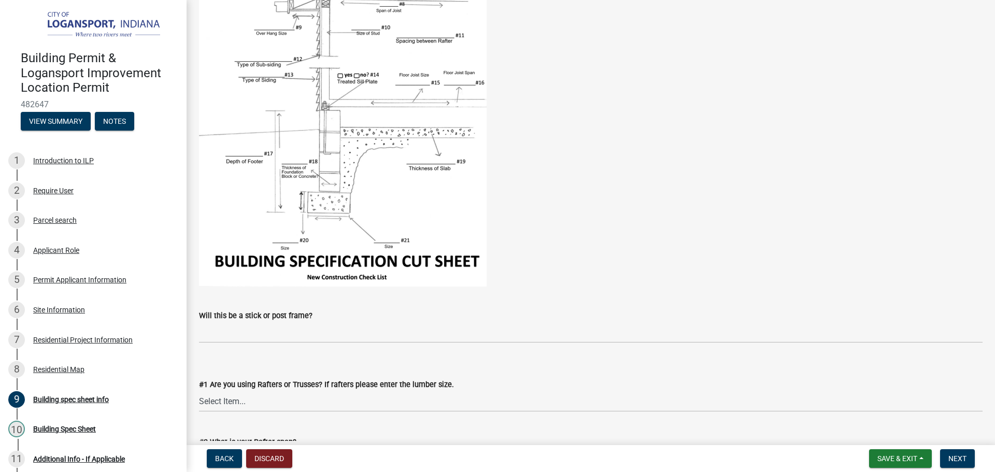
scroll to position [207, 0]
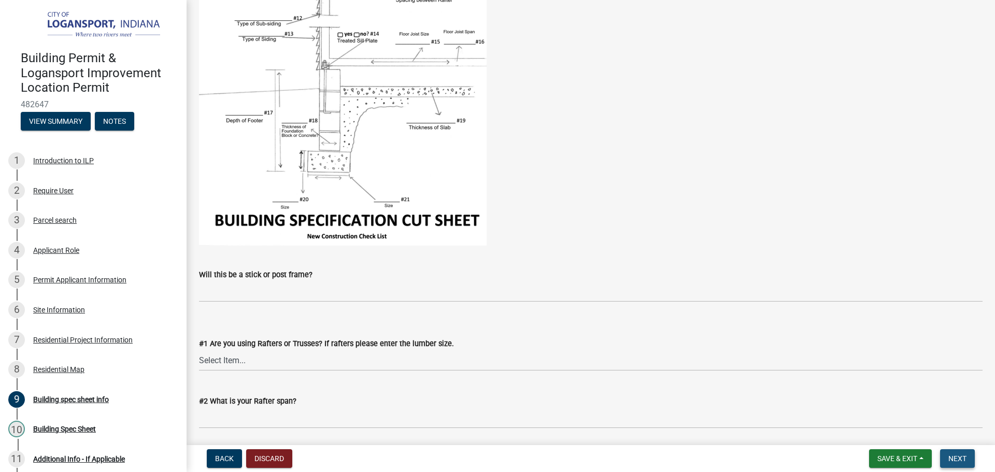
click at [958, 461] on span "Next" at bounding box center [957, 459] width 18 height 8
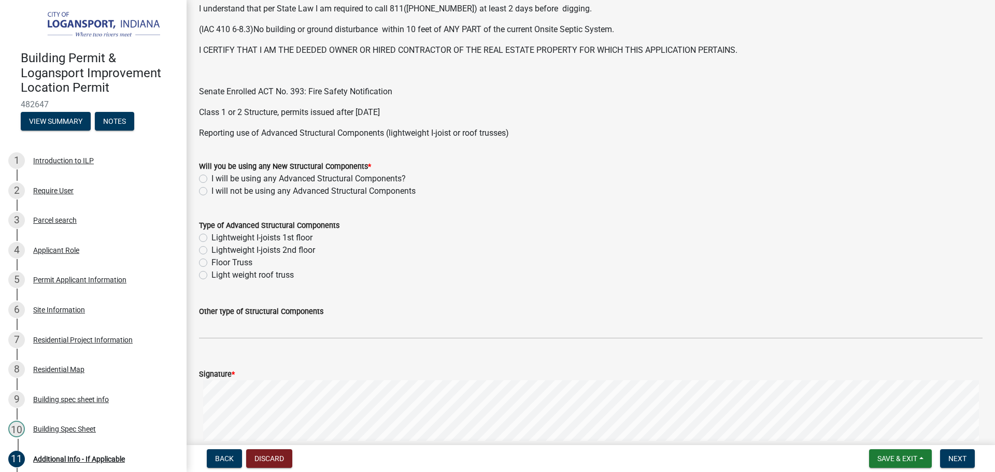
scroll to position [311, 0]
click at [211, 188] on label "I will not be using any Advanced Structural Components" at bounding box center [313, 190] width 204 height 12
click at [211, 188] on input "I will not be using any Advanced Structural Components" at bounding box center [214, 187] width 7 height 7
radio input "true"
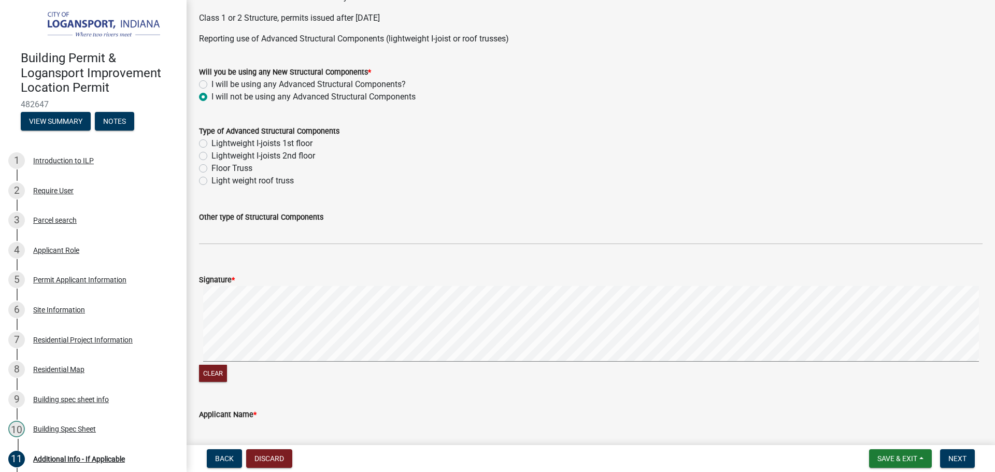
scroll to position [415, 0]
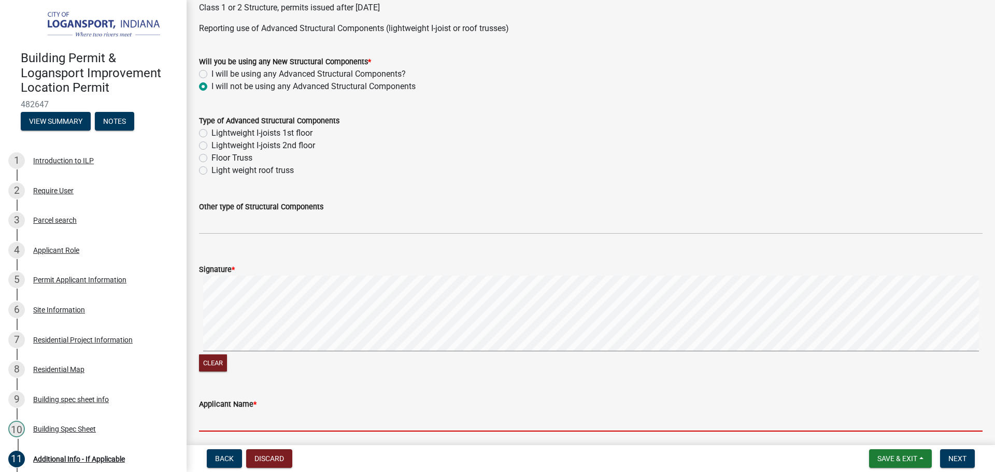
click at [273, 426] on input "Applicant Name *" at bounding box center [591, 420] width 784 height 21
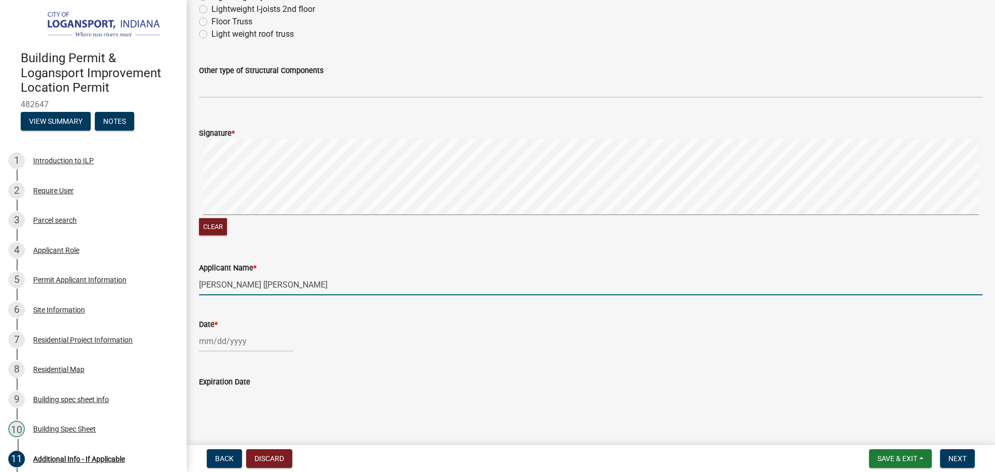
scroll to position [569, 0]
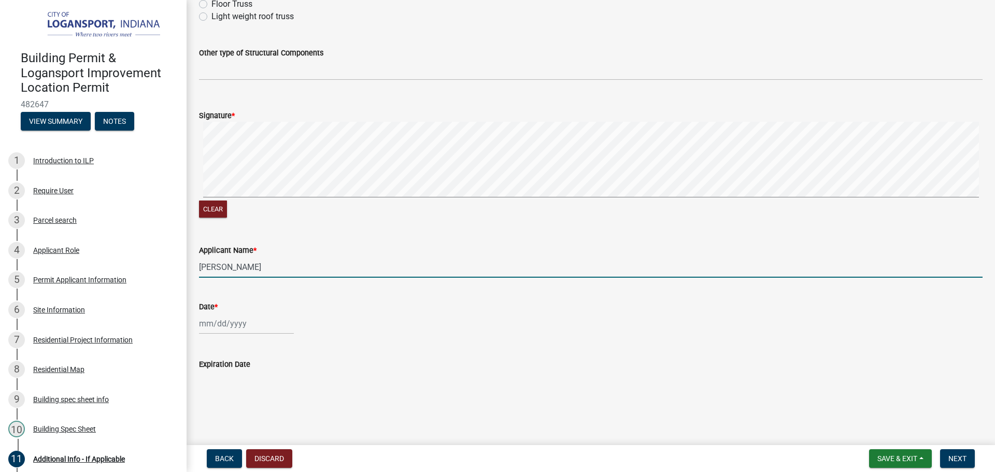
type input "[PERSON_NAME]"
select select "9"
select select "2025"
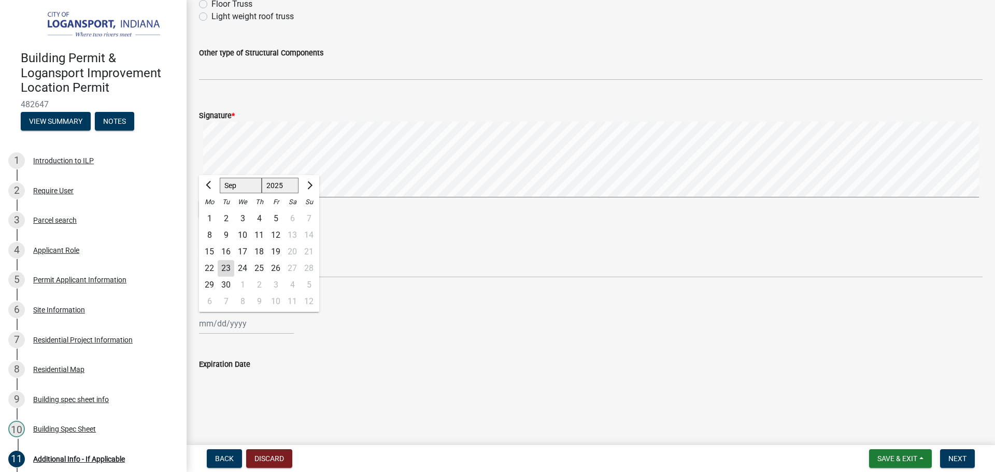
click at [211, 317] on div "[PERSON_NAME] Feb Mar Apr [PERSON_NAME][DATE] Oct Nov [DATE] 1526 1527 1528 152…" at bounding box center [246, 323] width 95 height 21
click at [210, 326] on input "Date *" at bounding box center [246, 323] width 95 height 21
click at [228, 268] on div "23" at bounding box center [226, 268] width 17 height 17
type input "[DATE]"
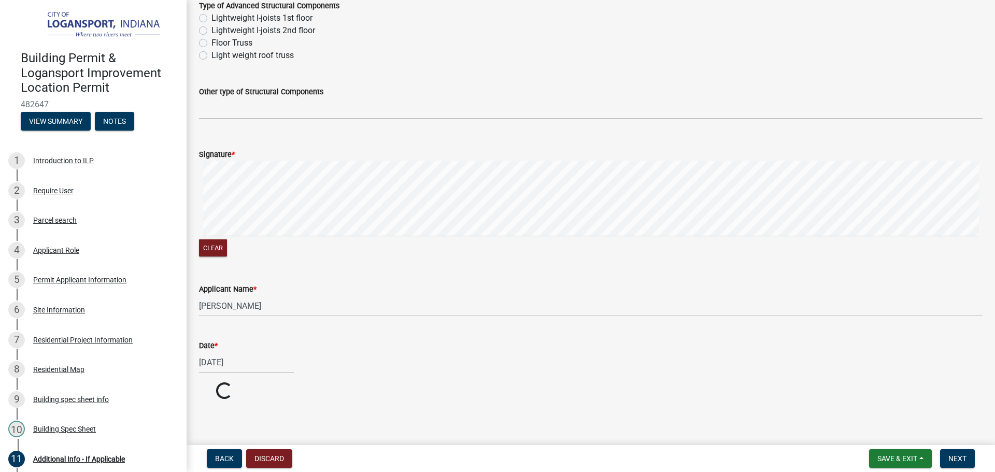
scroll to position [530, 0]
click at [962, 457] on span "Next" at bounding box center [957, 459] width 18 height 8
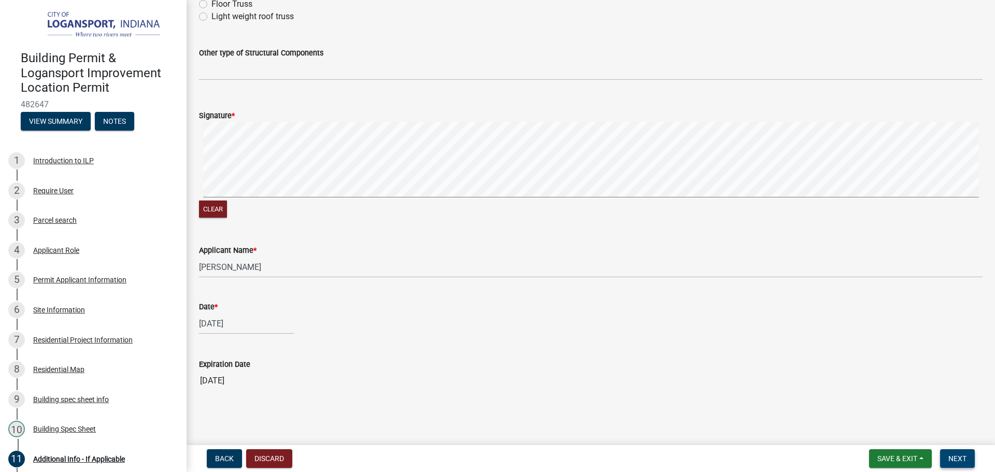
click at [962, 457] on span "Next" at bounding box center [957, 459] width 18 height 8
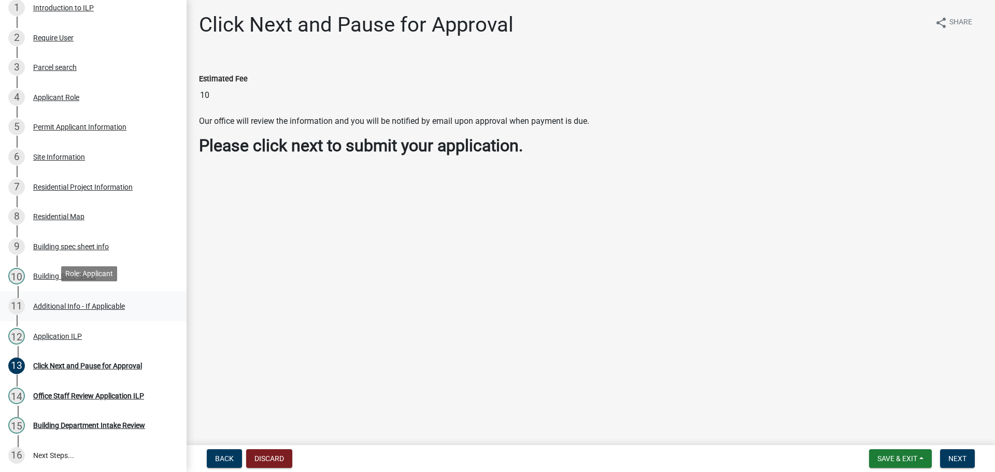
scroll to position [155, 0]
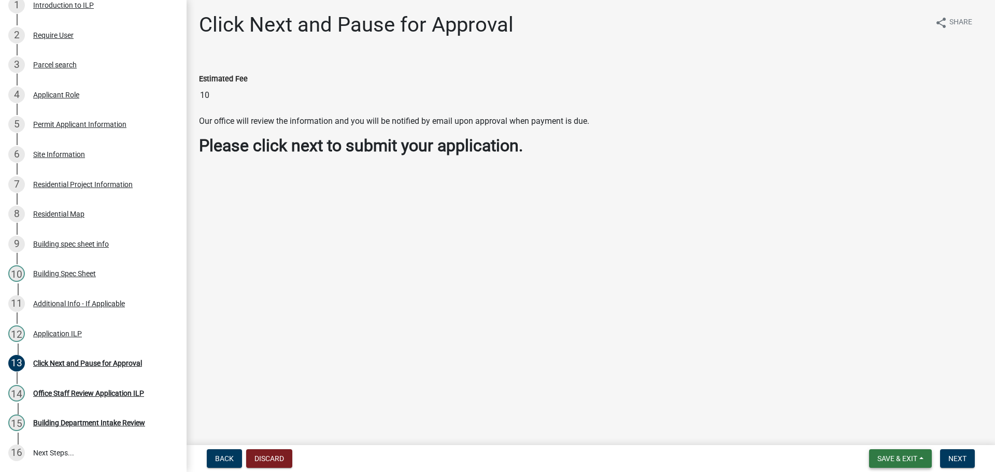
click at [916, 459] on span "Save & Exit" at bounding box center [897, 459] width 40 height 8
click at [897, 427] on button "Save & Exit" at bounding box center [890, 431] width 83 height 25
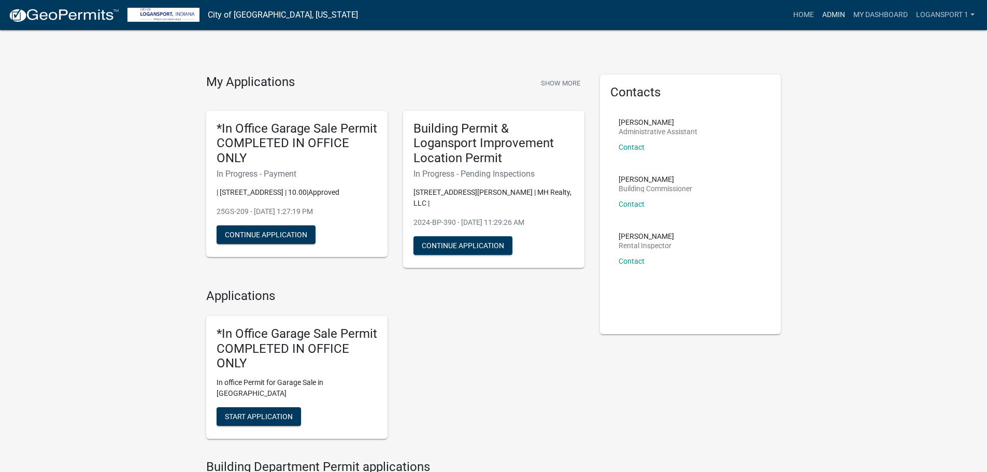
drag, startPoint x: 839, startPoint y: 13, endPoint x: 782, endPoint y: 28, distance: 58.5
click at [838, 13] on link "Admin" at bounding box center [833, 15] width 31 height 20
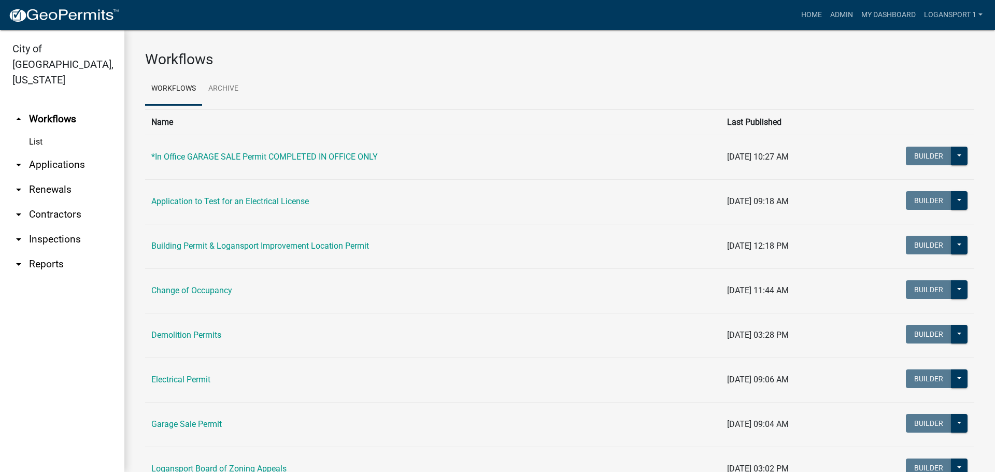
click at [63, 153] on link "arrow_drop_down Applications" at bounding box center [62, 164] width 124 height 25
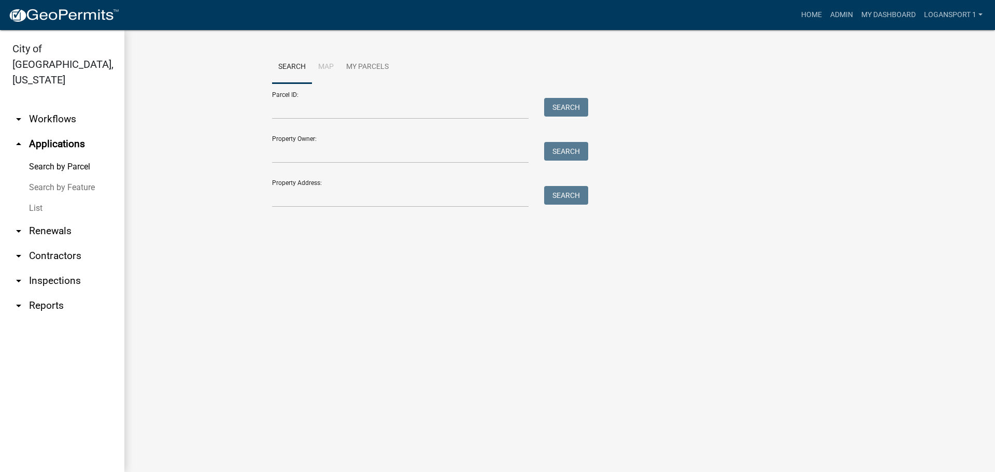
click at [37, 198] on link "List" at bounding box center [62, 208] width 124 height 21
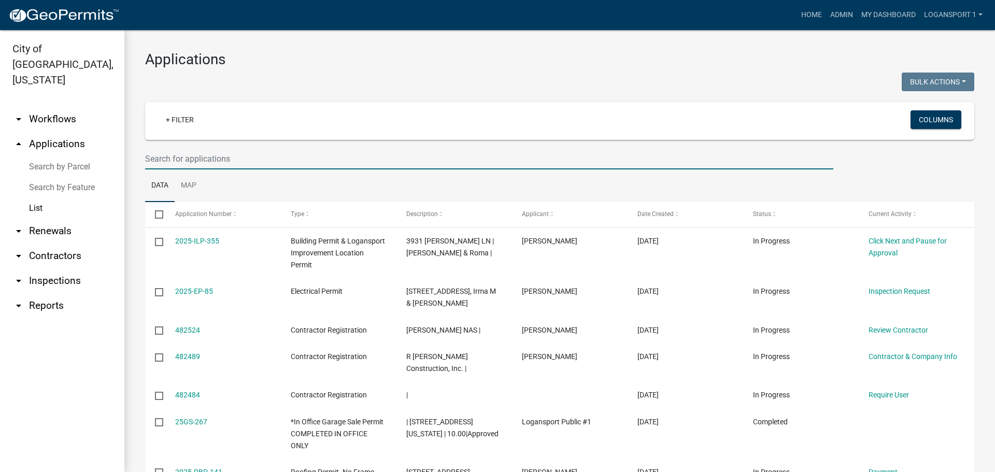
click at [258, 162] on input "text" at bounding box center [489, 158] width 688 height 21
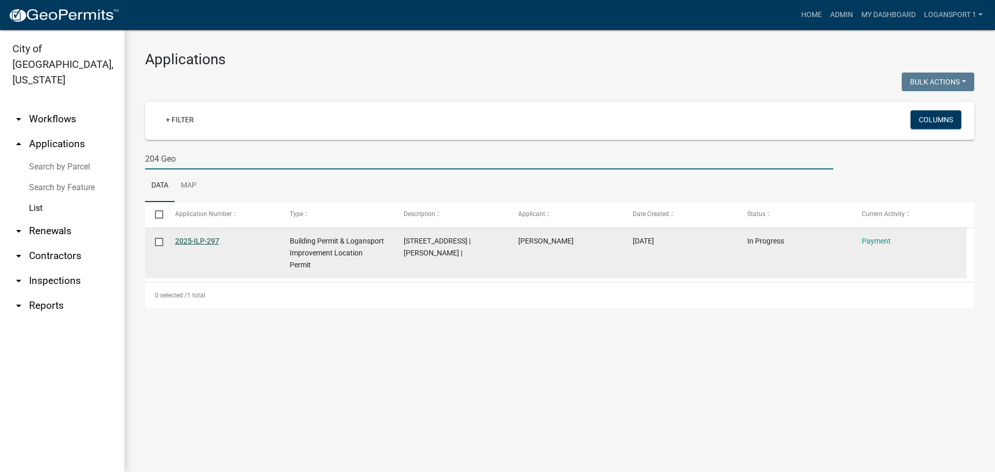
type input "204 Geo"
click at [202, 240] on link "2025-ILP-297" at bounding box center [197, 241] width 44 height 8
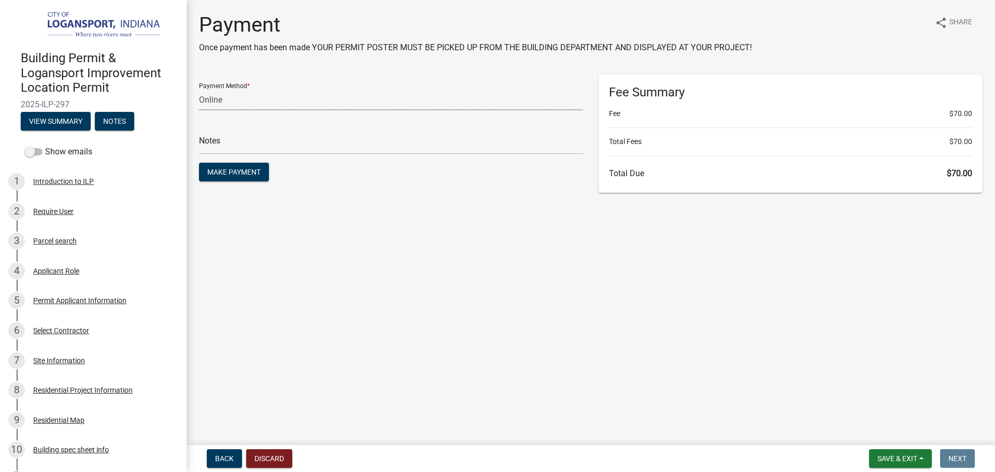
click at [233, 105] on select "Credit Card POS Check Cash Online" at bounding box center [391, 99] width 384 height 21
select select "1: 0"
click at [199, 89] on select "Credit Card POS Check Cash Online" at bounding box center [391, 99] width 384 height 21
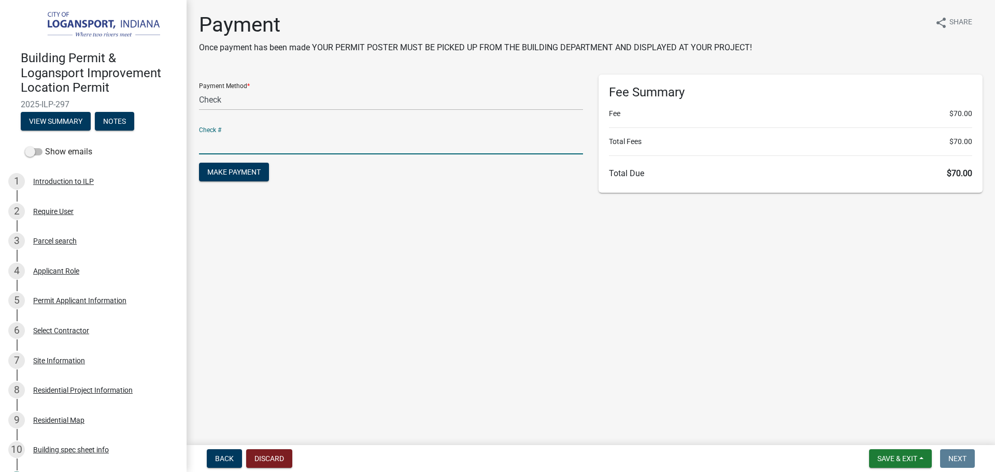
click at [247, 144] on input "text" at bounding box center [391, 143] width 384 height 21
type input "118380 1661"
click at [245, 172] on span "Make Payment" at bounding box center [233, 172] width 53 height 8
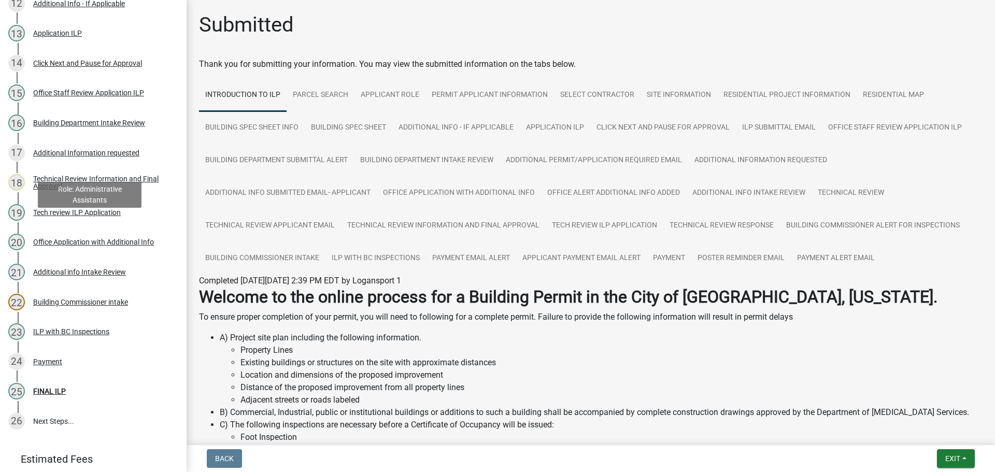
scroll to position [518, 0]
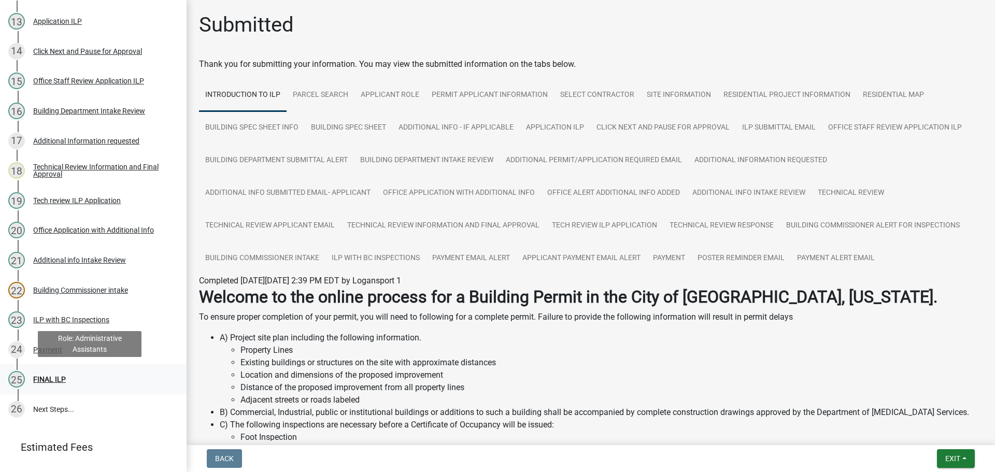
click at [48, 371] on div "25 FINAL ILP" at bounding box center [89, 379] width 162 height 17
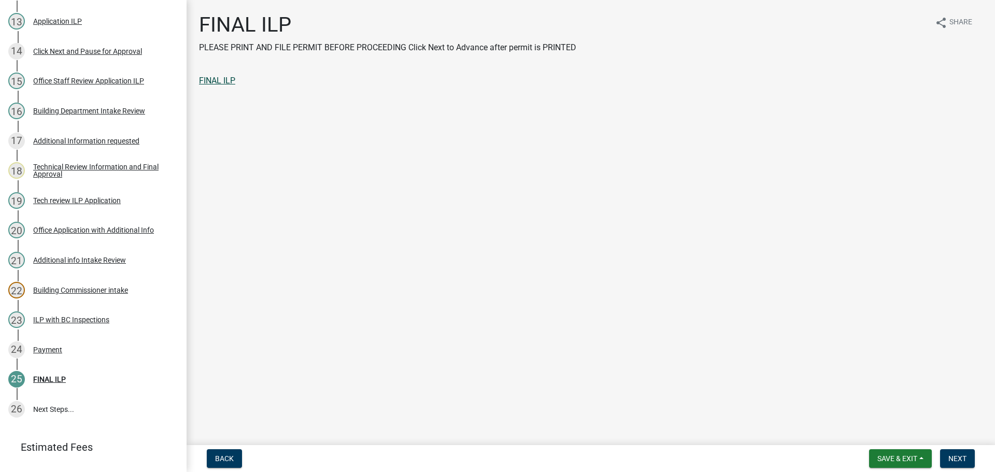
click at [225, 80] on link "FINAL ILP" at bounding box center [217, 81] width 36 height 10
drag, startPoint x: 961, startPoint y: 454, endPoint x: 979, endPoint y: 440, distance: 22.2
click at [960, 454] on button "Next" at bounding box center [957, 458] width 35 height 19
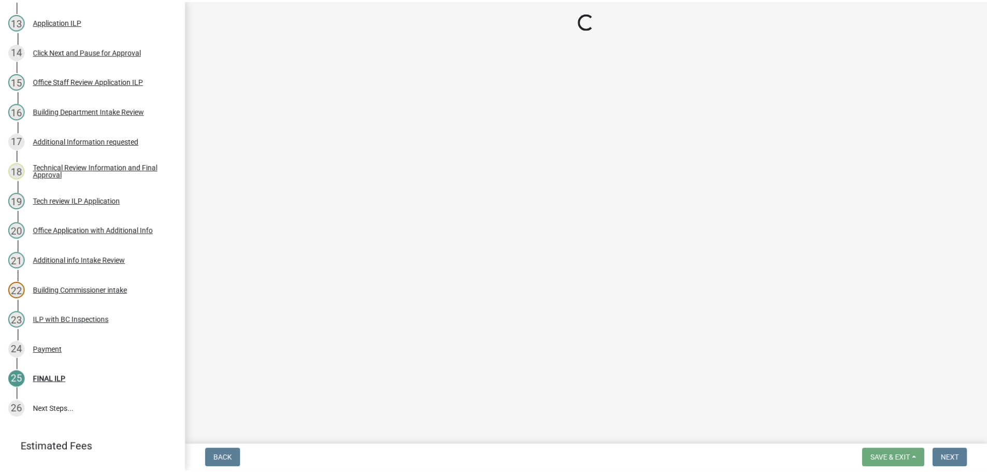
scroll to position [608, 0]
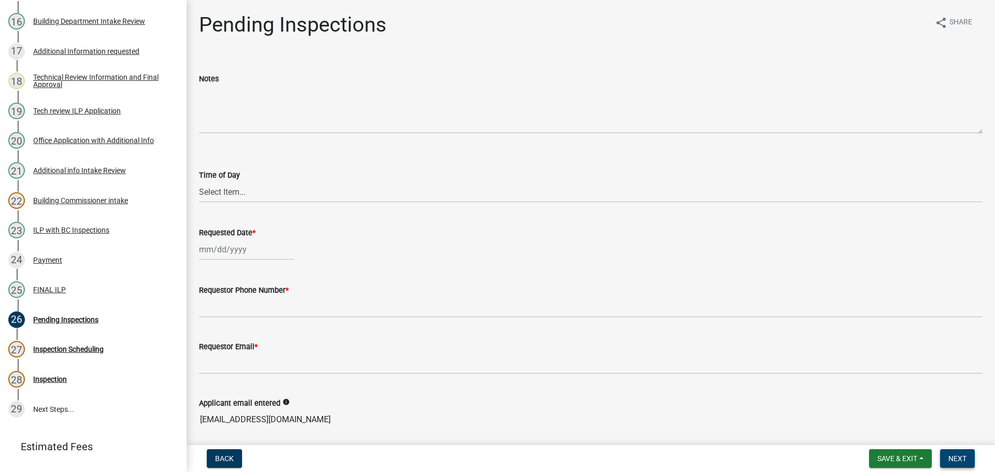
click at [955, 455] on span "Next" at bounding box center [957, 459] width 18 height 8
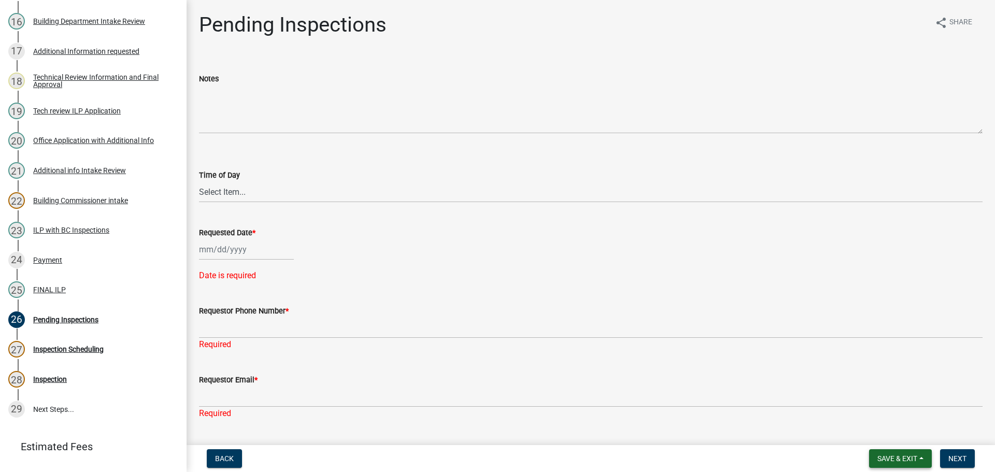
click at [918, 455] on button "Save & Exit" at bounding box center [900, 458] width 63 height 19
click at [908, 432] on button "Save & Exit" at bounding box center [890, 431] width 83 height 25
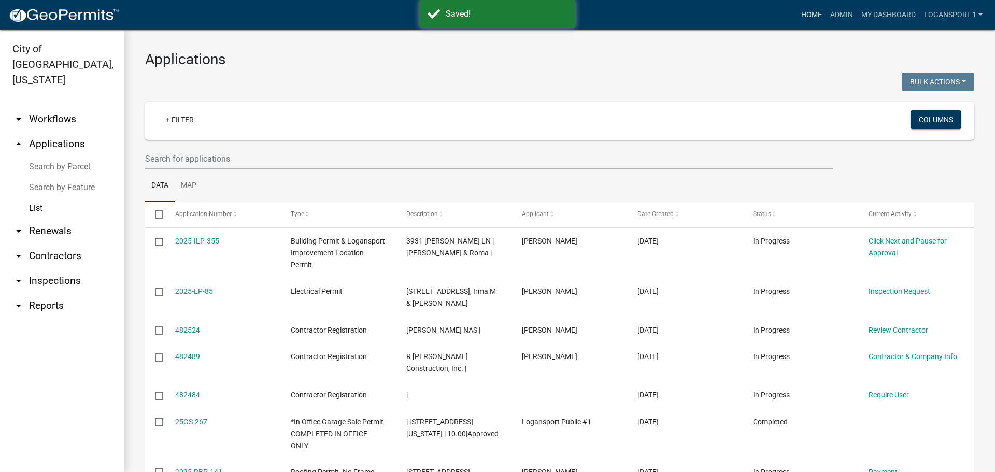
click at [818, 13] on link "Home" at bounding box center [811, 15] width 29 height 20
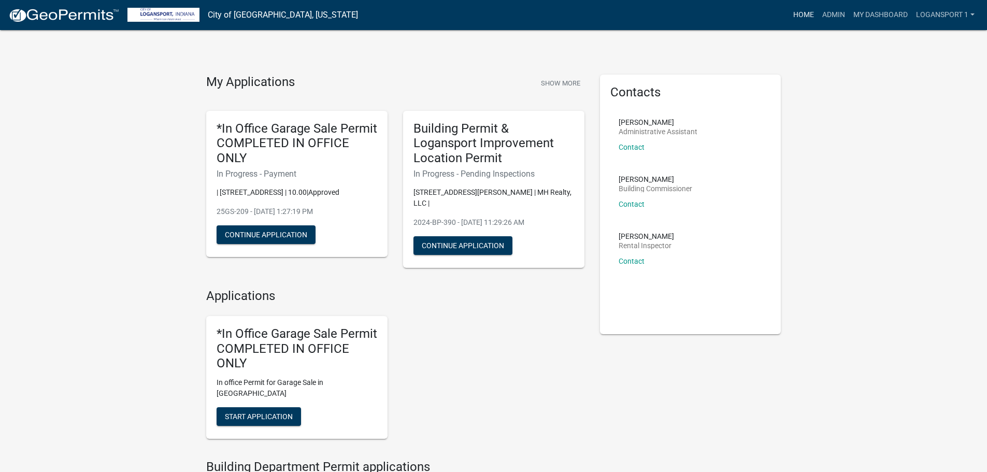
click at [799, 17] on link "Home" at bounding box center [803, 15] width 29 height 20
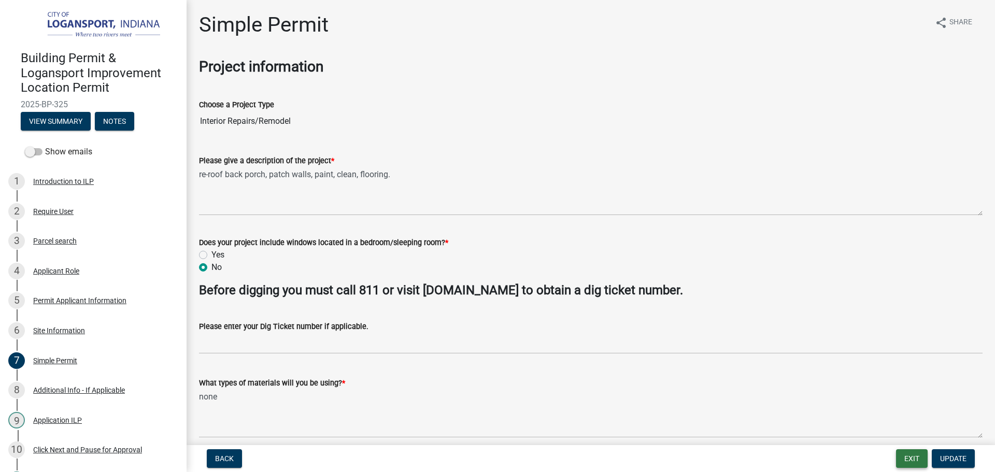
click at [911, 457] on button "Exit" at bounding box center [912, 458] width 32 height 19
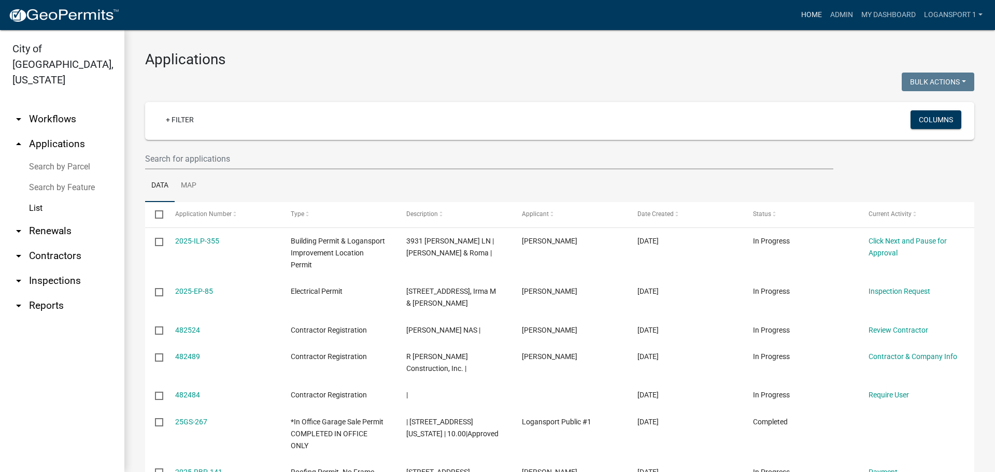
click at [802, 16] on link "Home" at bounding box center [811, 15] width 29 height 20
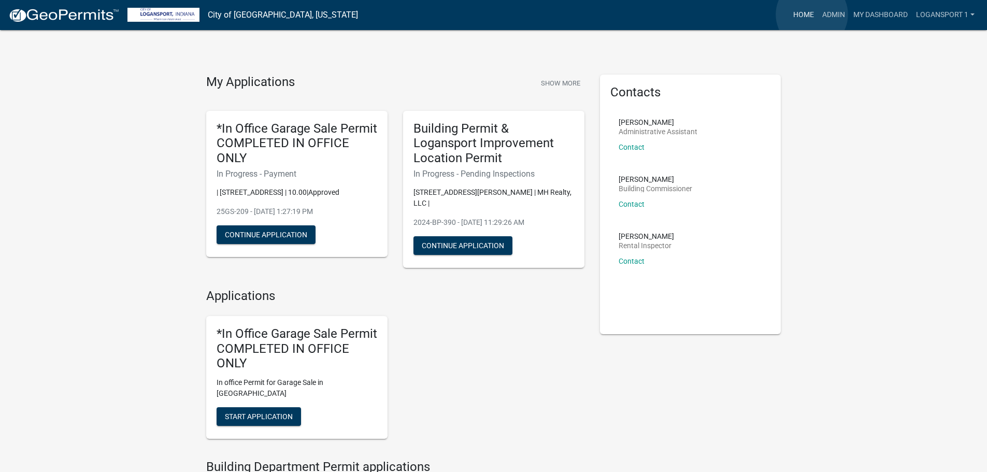
click at [812, 15] on link "Home" at bounding box center [803, 15] width 29 height 20
